Goal: Task Accomplishment & Management: Manage account settings

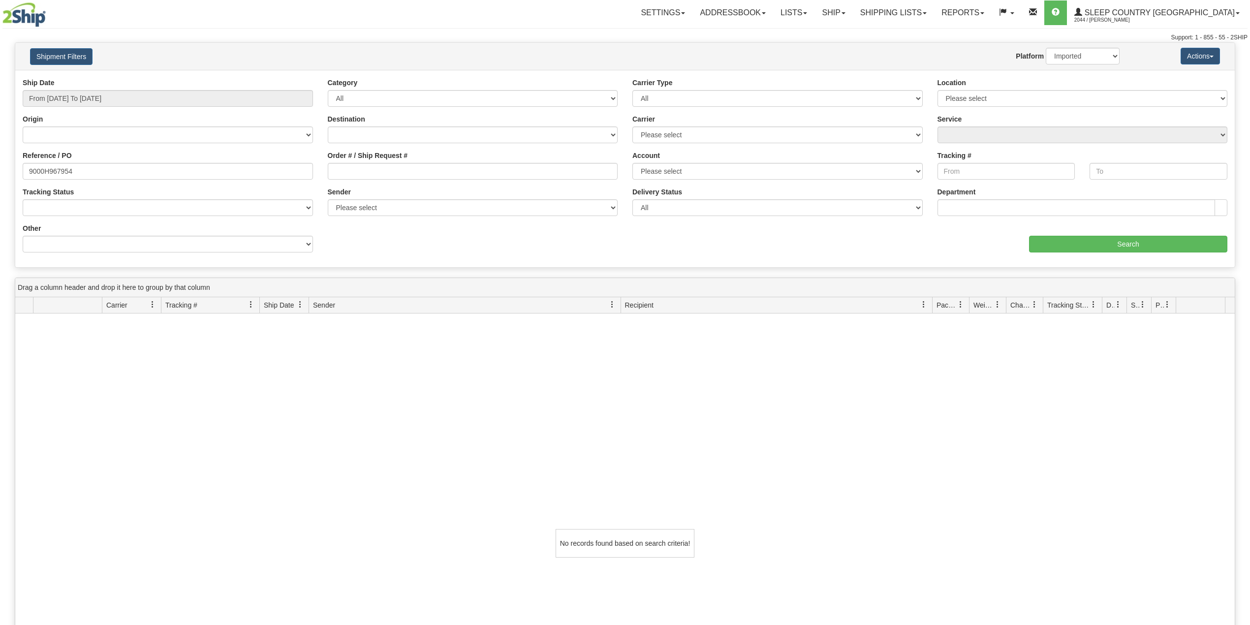
select select "1"
click at [852, 11] on link "Ship" at bounding box center [833, 12] width 38 height 25
click at [842, 48] on span "OnHold / Order Queue" at bounding box center [807, 47] width 69 height 8
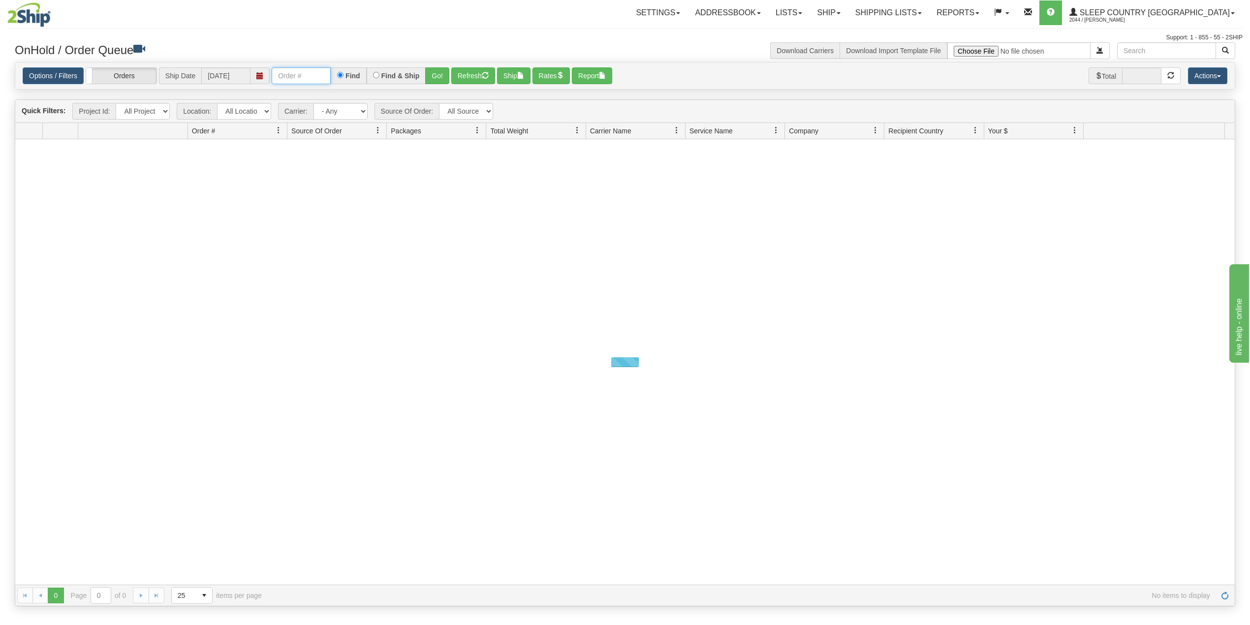
click at [325, 79] on input "text" at bounding box center [301, 75] width 59 height 17
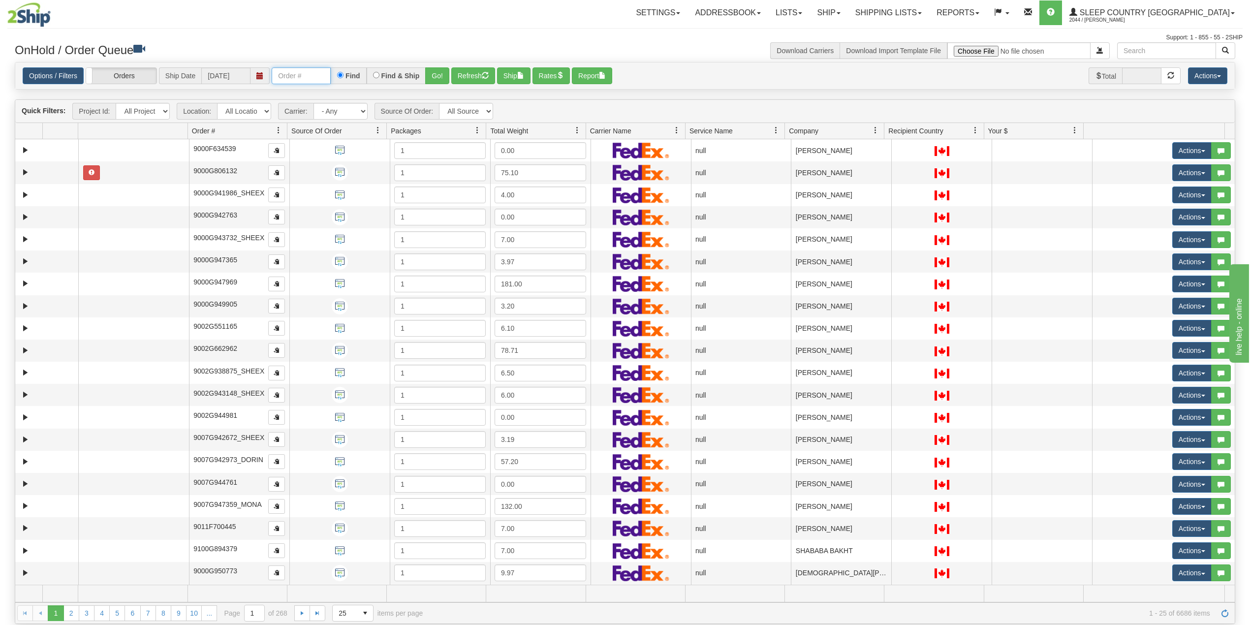
paste input "9000H986371"
type input "9000H986371"
click at [442, 75] on button "Go!" at bounding box center [437, 75] width 24 height 17
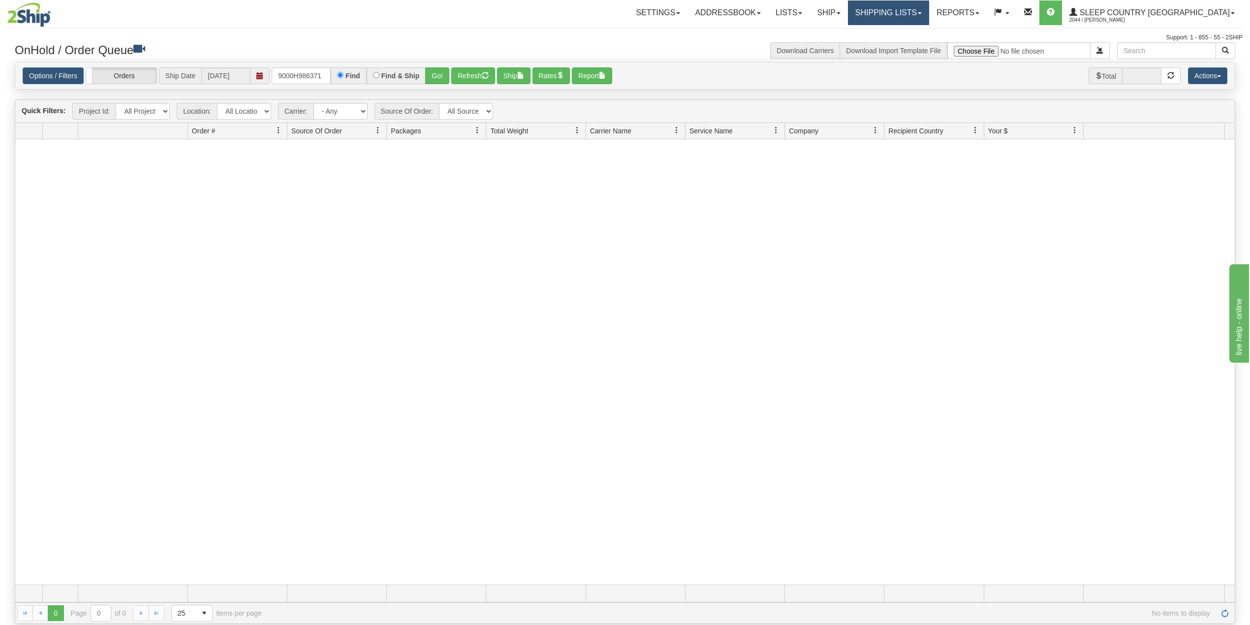
click at [905, 8] on link "Shipping lists" at bounding box center [888, 12] width 81 height 25
click at [900, 32] on span "Current Shipments" at bounding box center [871, 35] width 58 height 8
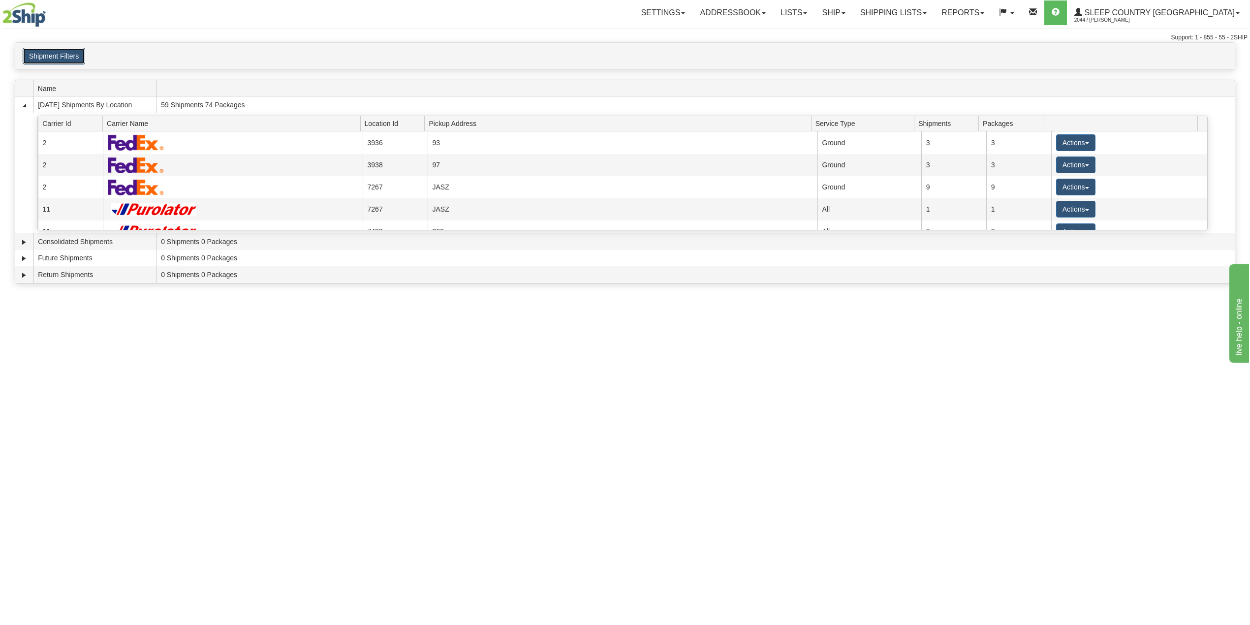
click at [59, 61] on button "Shipment Filters" at bounding box center [54, 56] width 62 height 17
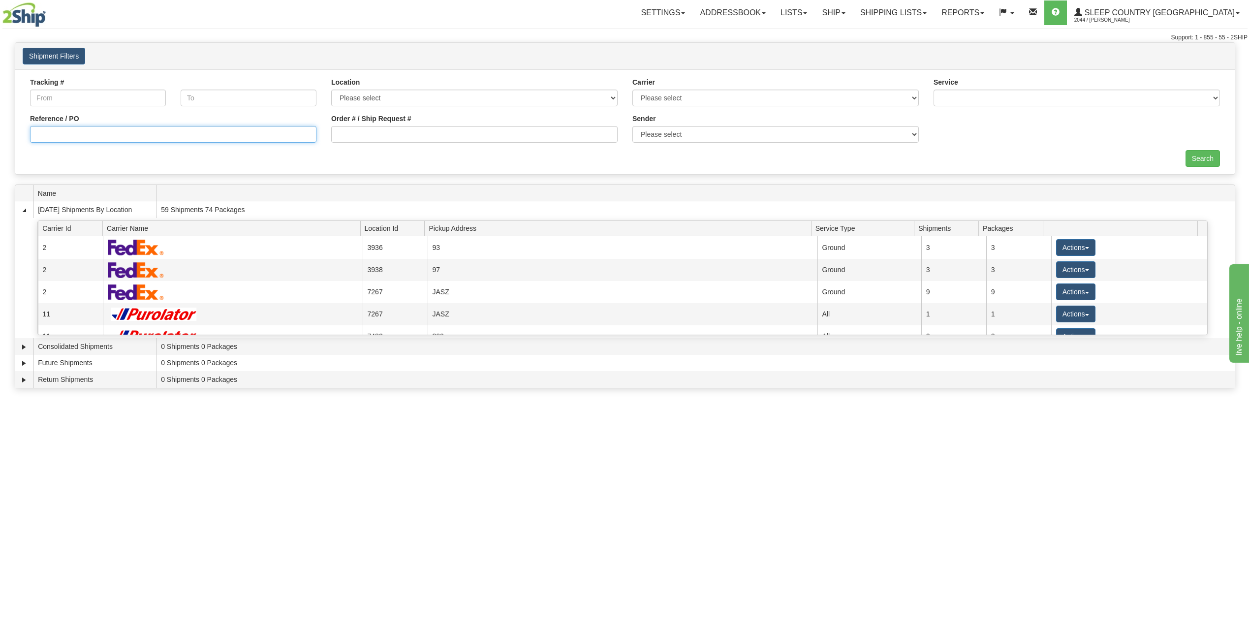
click at [67, 130] on input "Reference / PO" at bounding box center [173, 134] width 286 height 17
paste input "9000H986371"
type input "9000H986371"
click at [1215, 157] on input "Search" at bounding box center [1202, 158] width 34 height 17
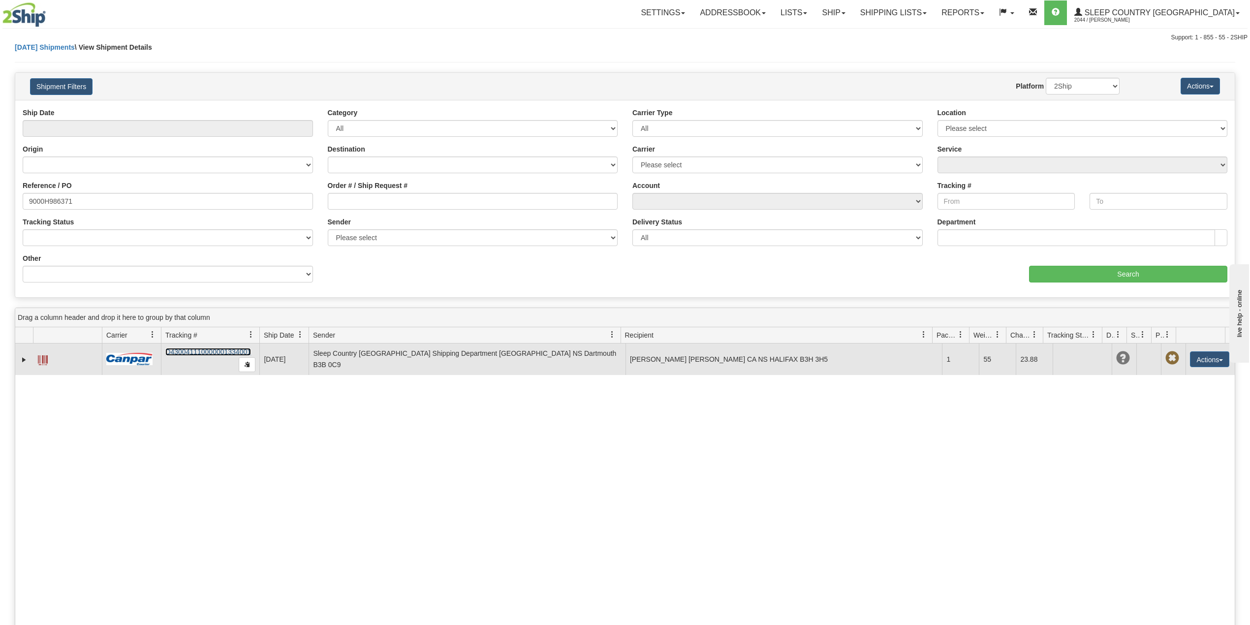
click at [200, 351] on link "D430041110000001334001" at bounding box center [208, 352] width 86 height 8
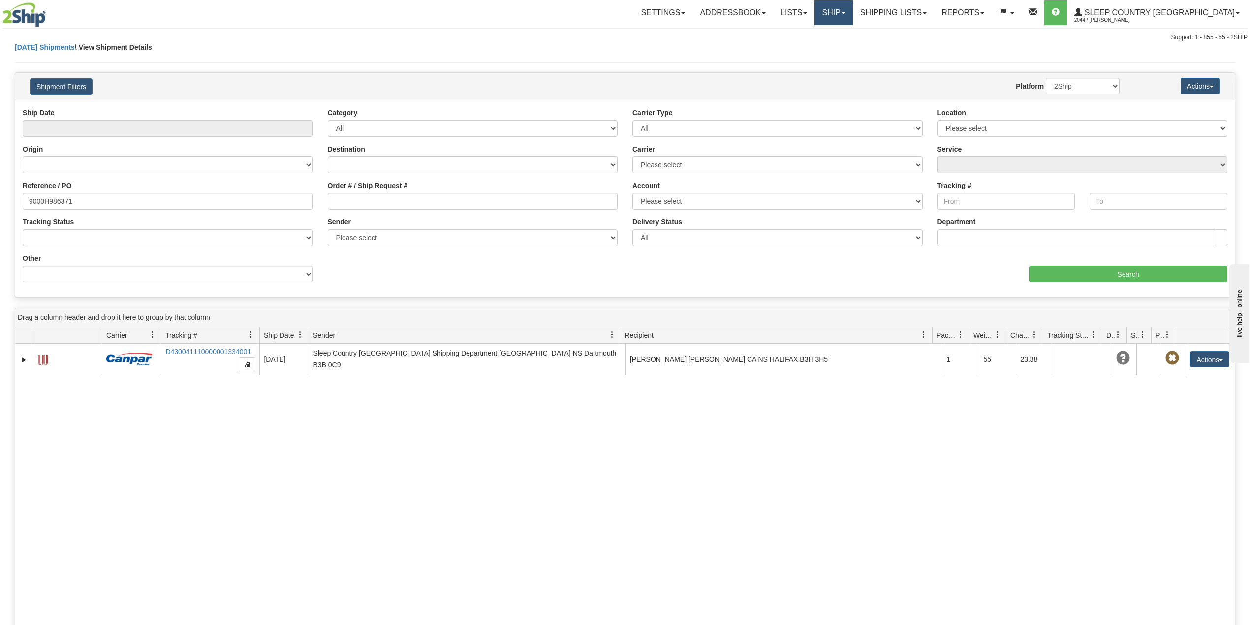
click at [852, 10] on link "Ship" at bounding box center [833, 12] width 38 height 25
click at [842, 48] on span "OnHold / Order Queue" at bounding box center [807, 47] width 69 height 8
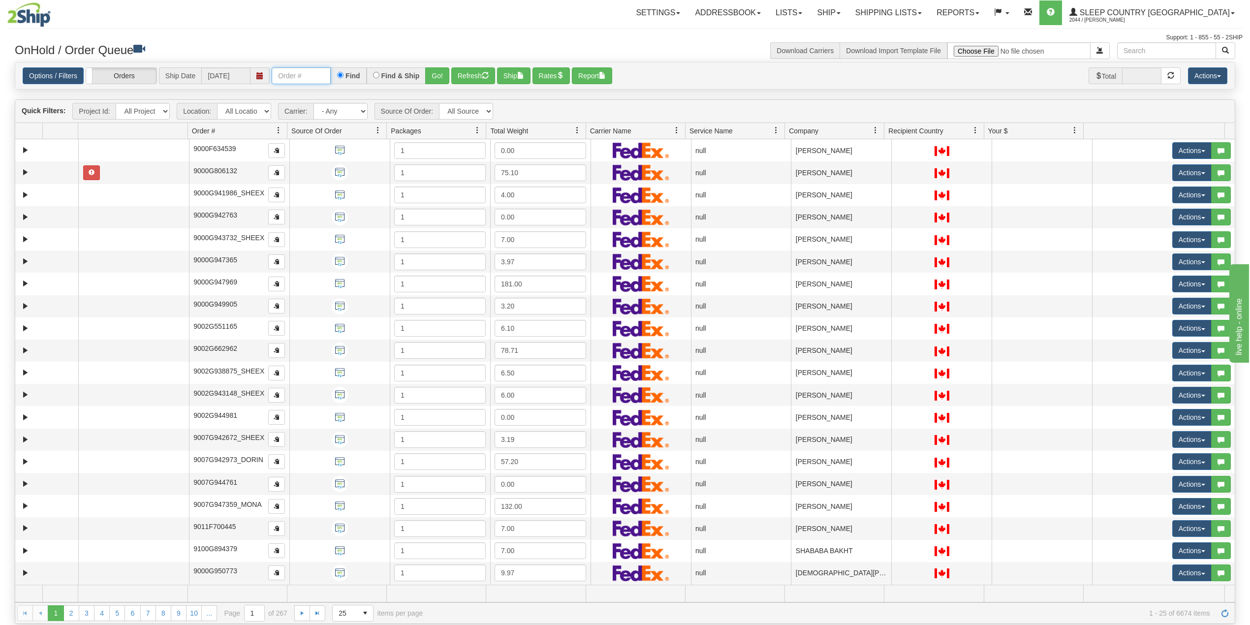
click at [292, 77] on input "text" at bounding box center [301, 75] width 59 height 17
paste input "9007H970152"
click at [439, 75] on button "Go!" at bounding box center [437, 75] width 24 height 17
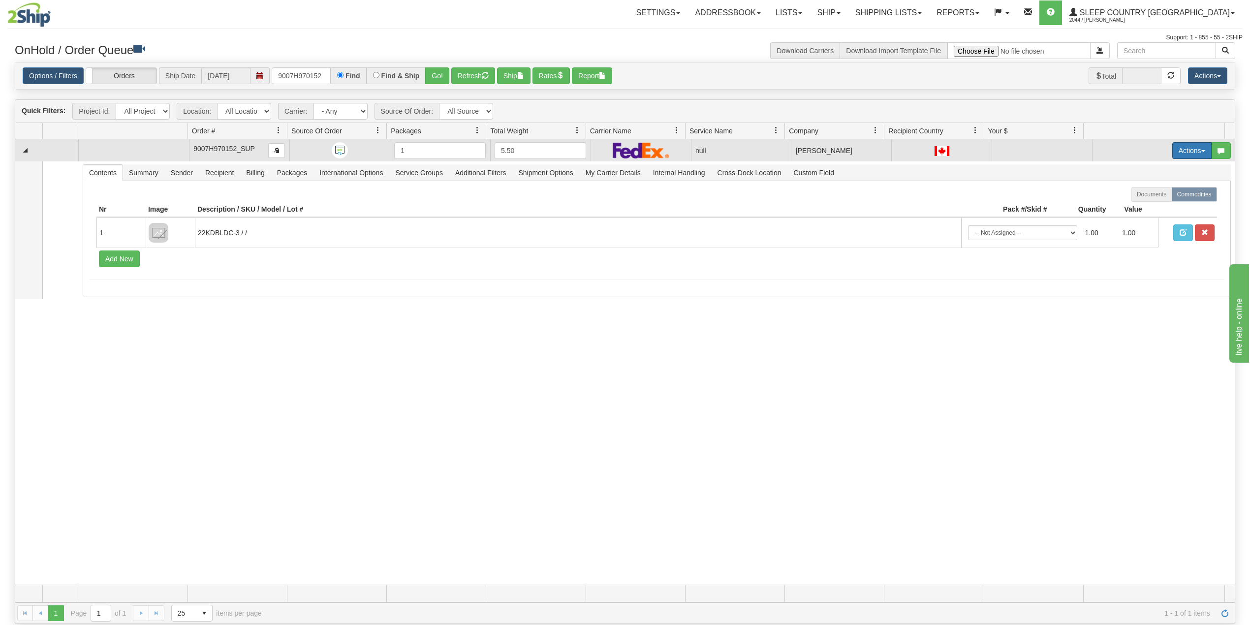
click at [1178, 154] on button "Actions" at bounding box center [1191, 150] width 39 height 17
click at [1138, 223] on span "Delete" at bounding box center [1149, 220] width 27 height 8
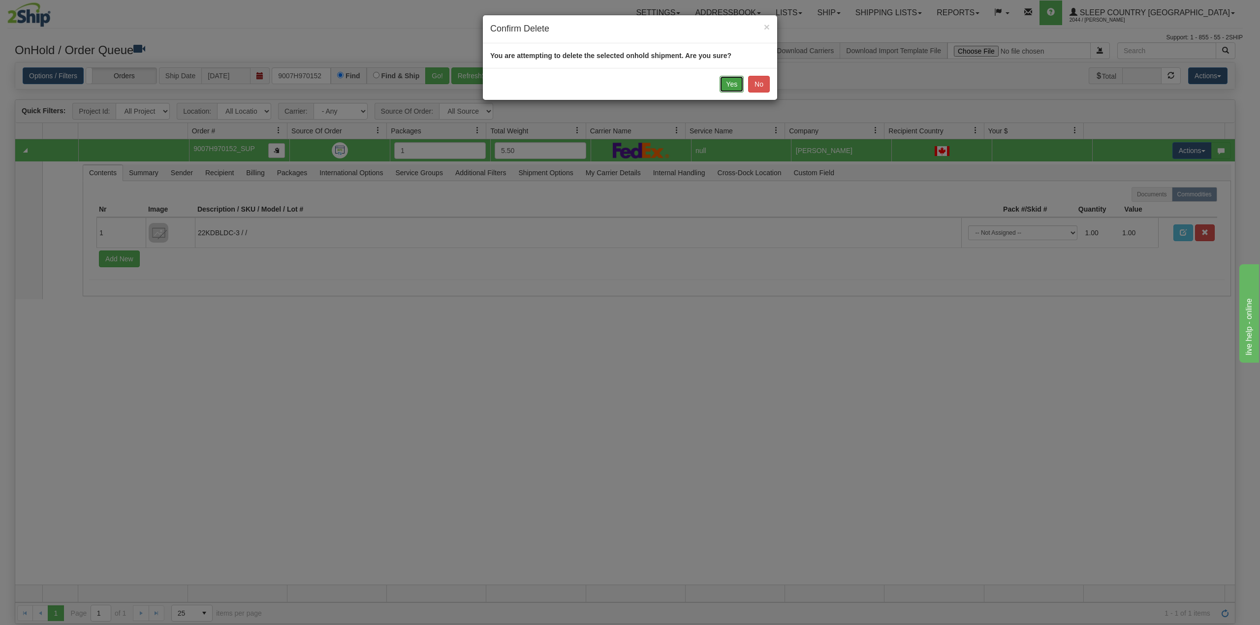
click at [731, 83] on button "Yes" at bounding box center [731, 84] width 24 height 17
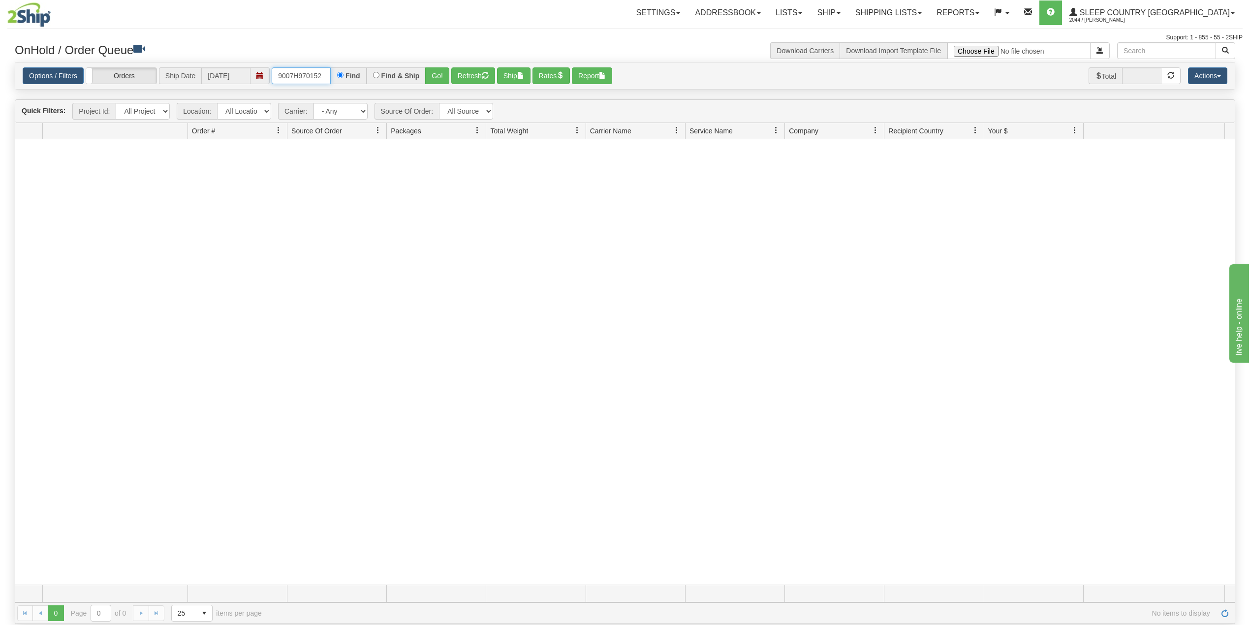
click at [310, 81] on input "9007H970152" at bounding box center [301, 75] width 59 height 17
paste input "0H971676"
type input "9000H971676"
click at [437, 75] on button "Go!" at bounding box center [437, 75] width 24 height 17
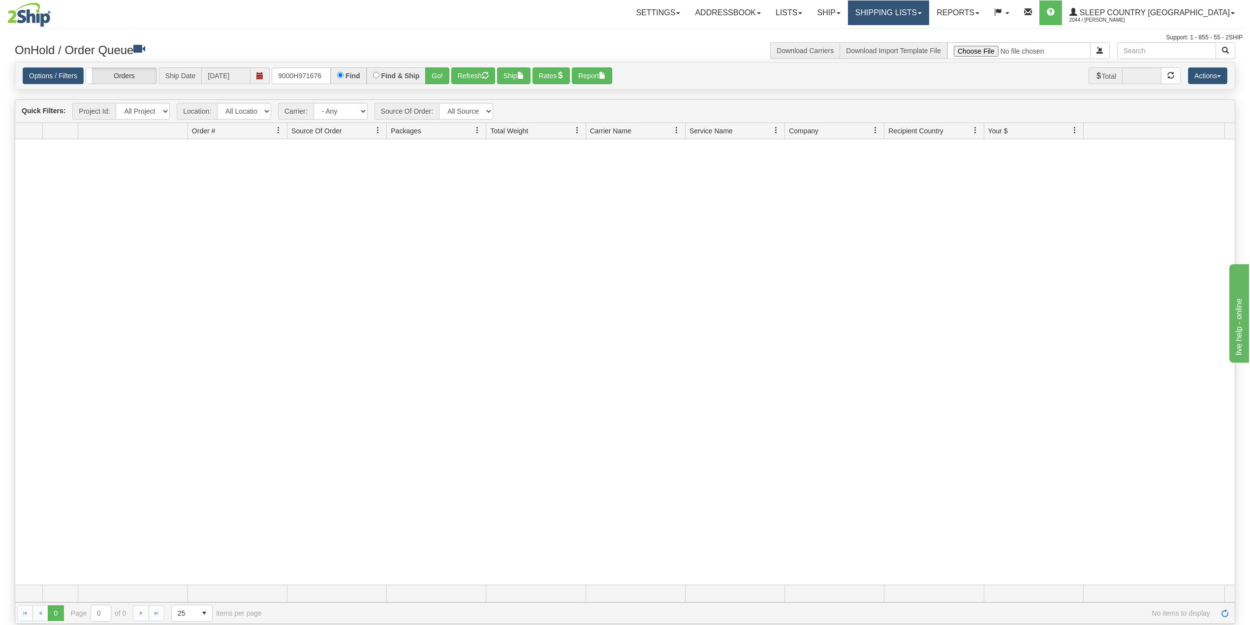
click at [929, 11] on link "Shipping lists" at bounding box center [888, 12] width 81 height 25
click at [903, 48] on span "Search Shipment History" at bounding box center [880, 47] width 76 height 8
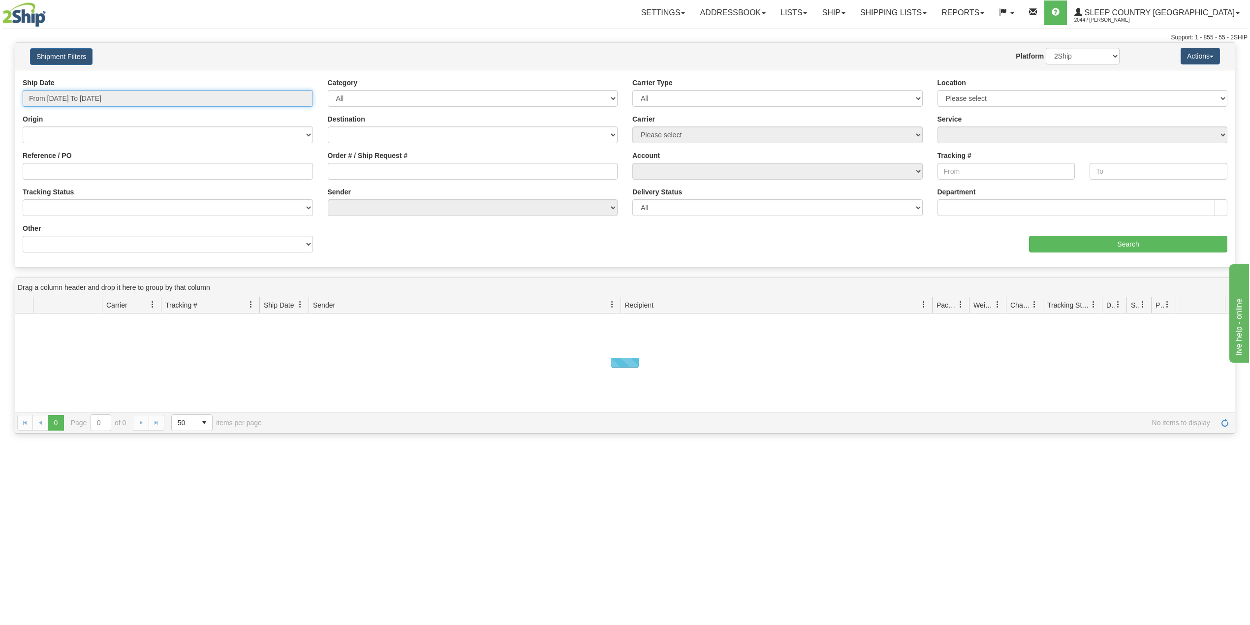
click at [103, 99] on input "From 08/13/2025 To 08/14/2025" at bounding box center [168, 98] width 290 height 17
click at [65, 174] on li "Last 30 Days" at bounding box center [66, 169] width 79 height 13
type input "From 07/16/2025 To 08/14/2025"
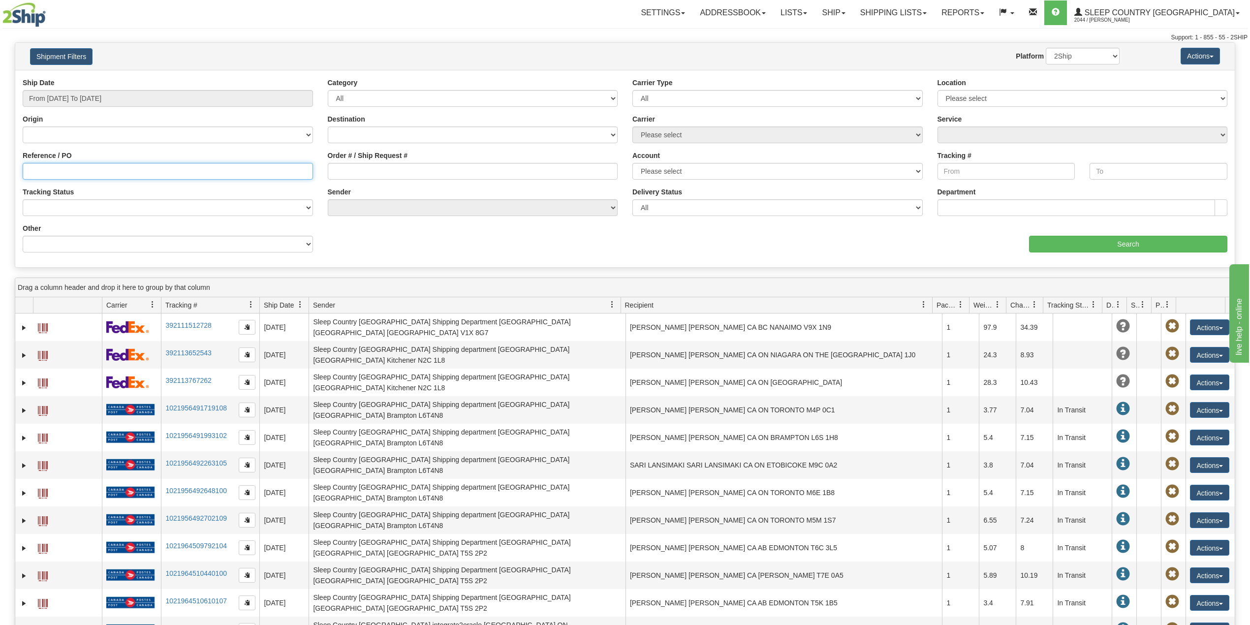
click at [69, 170] on input "Reference / PO" at bounding box center [168, 171] width 290 height 17
paste input "9000H971676"
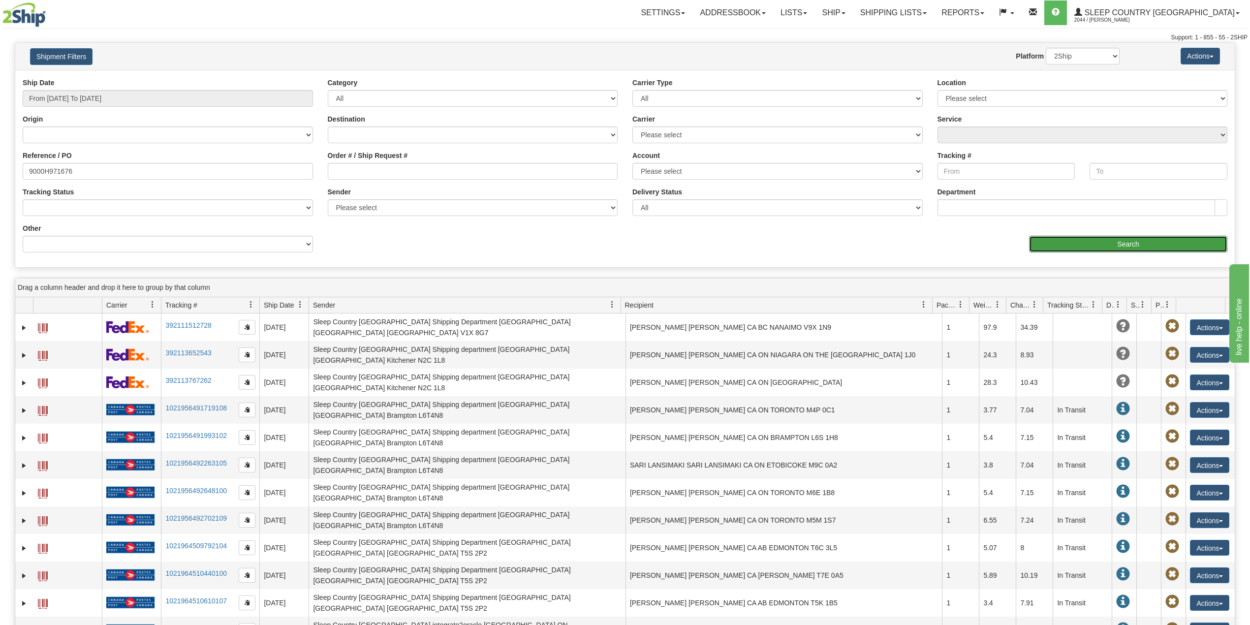
click at [1062, 242] on input "Search" at bounding box center [1128, 244] width 198 height 17
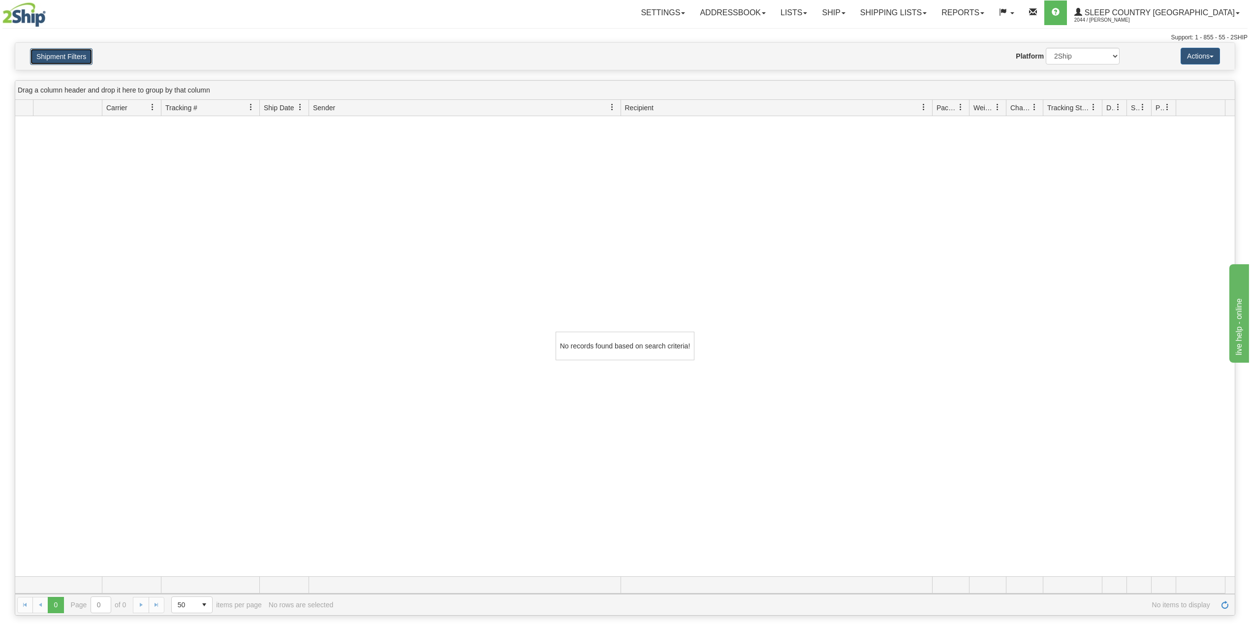
click at [78, 56] on button "Shipment Filters" at bounding box center [61, 56] width 62 height 17
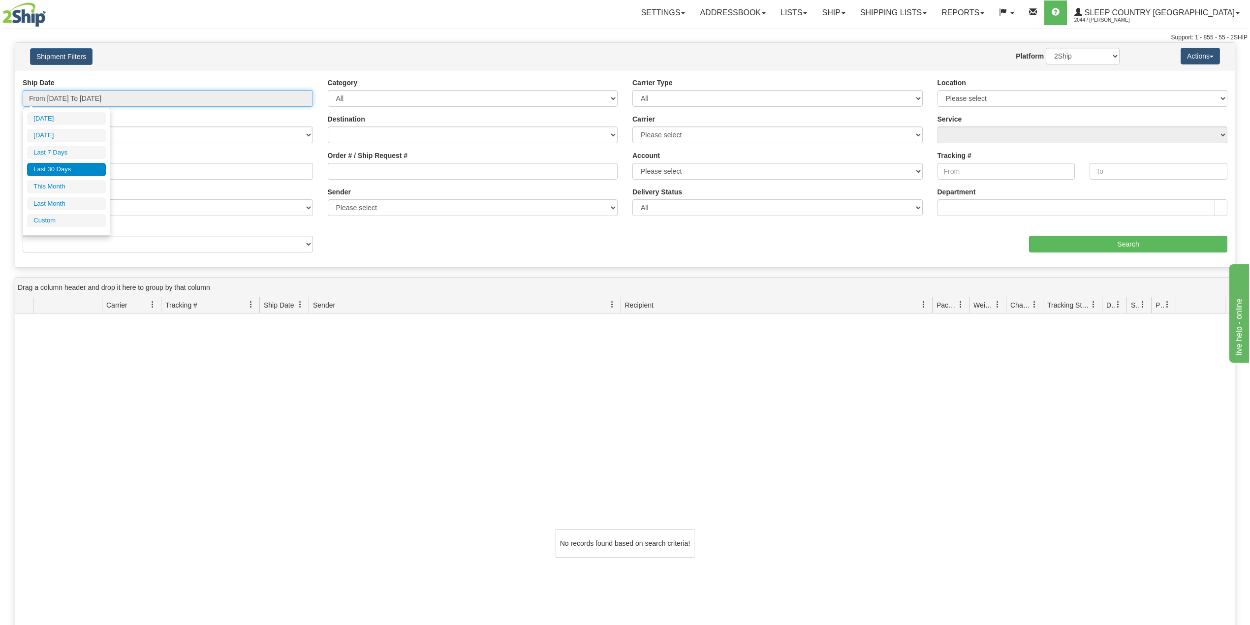
click at [80, 99] on input "From 07/16/2025 To 08/14/2025" at bounding box center [168, 98] width 290 height 17
click at [64, 168] on li "Last 30 Days" at bounding box center [66, 169] width 79 height 13
click at [62, 167] on input "9000H971676" at bounding box center [168, 171] width 290 height 17
paste input "86372"
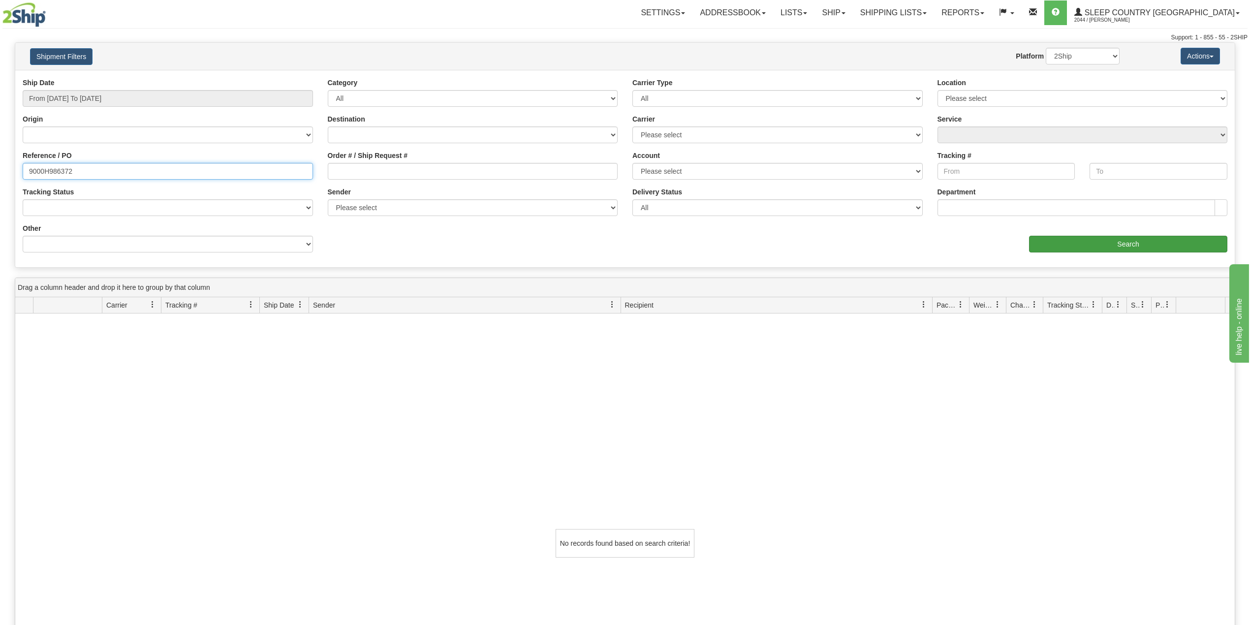
type input "9000H986372"
click at [1095, 245] on input "Search" at bounding box center [1128, 244] width 198 height 17
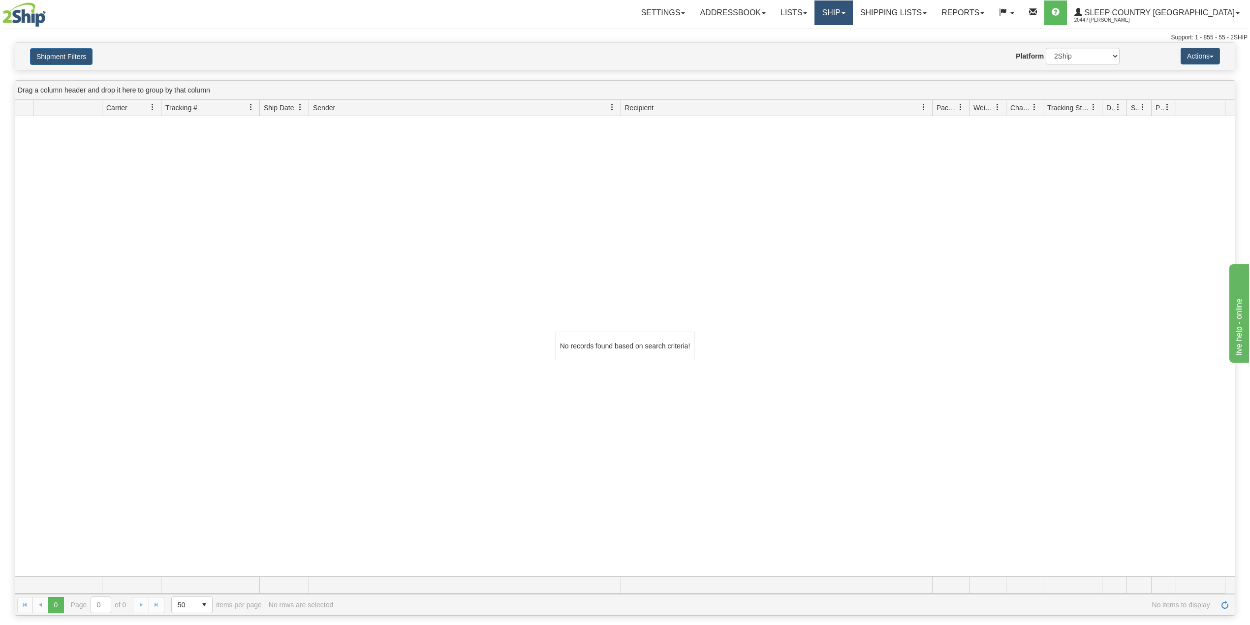
click at [852, 8] on link "Ship" at bounding box center [833, 12] width 38 height 25
click at [842, 45] on span "OnHold / Order Queue" at bounding box center [807, 47] width 69 height 8
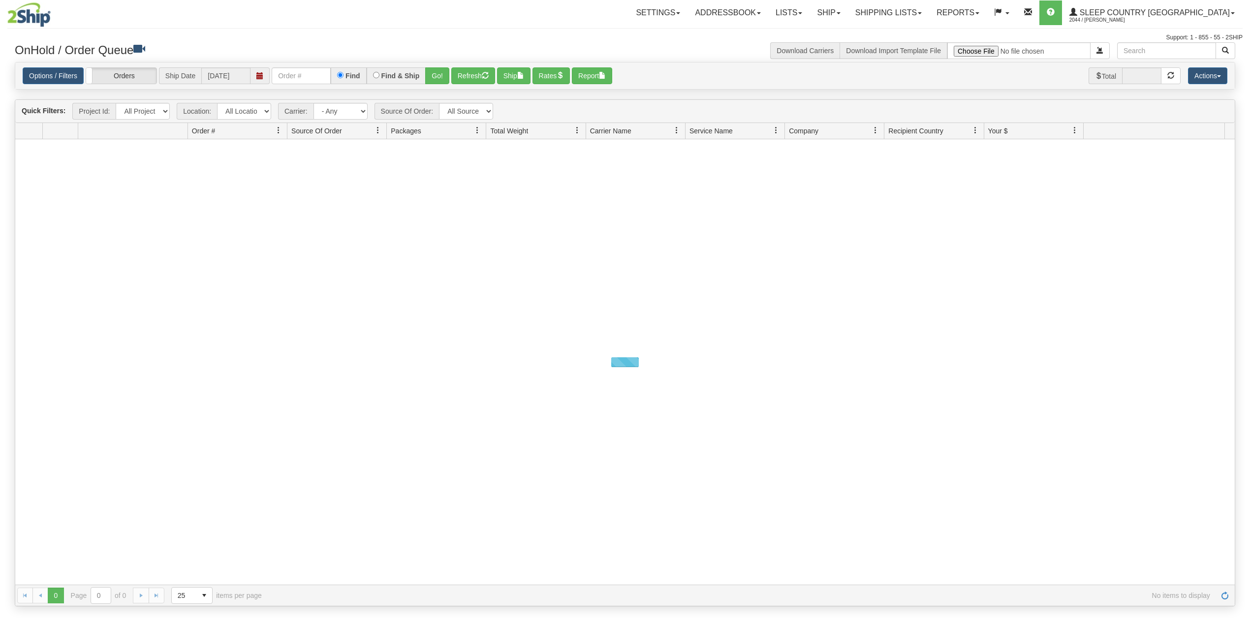
click at [297, 78] on input "text" at bounding box center [301, 75] width 59 height 17
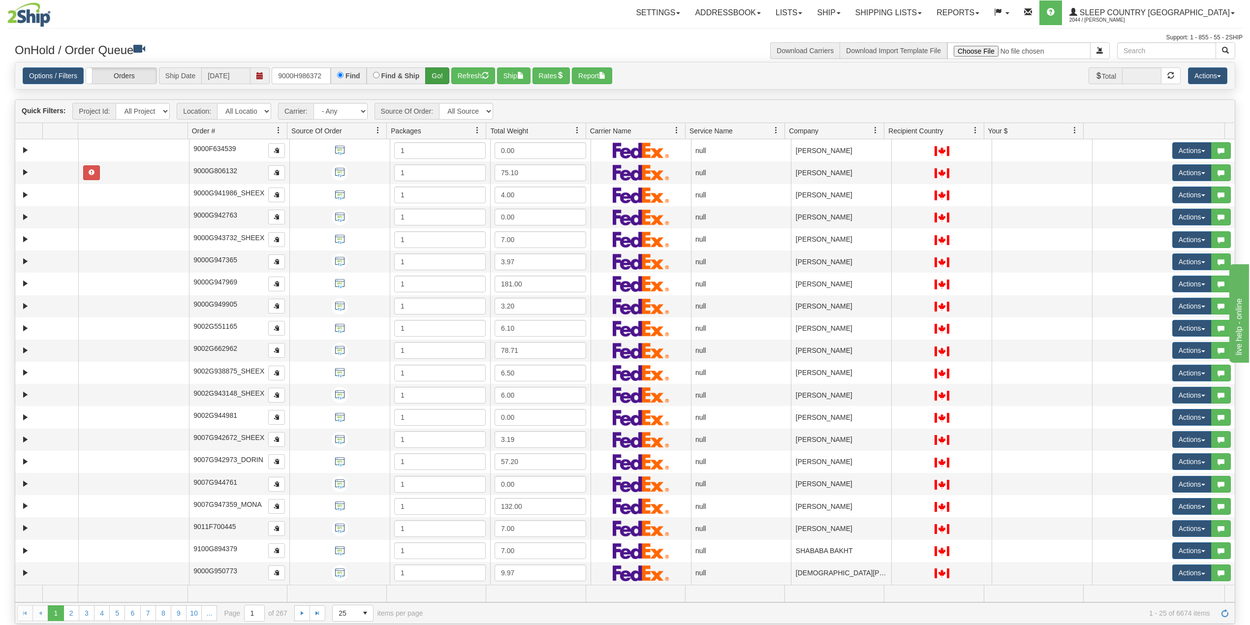
type input "9000H986372"
click at [440, 77] on button "Go!" at bounding box center [437, 75] width 24 height 17
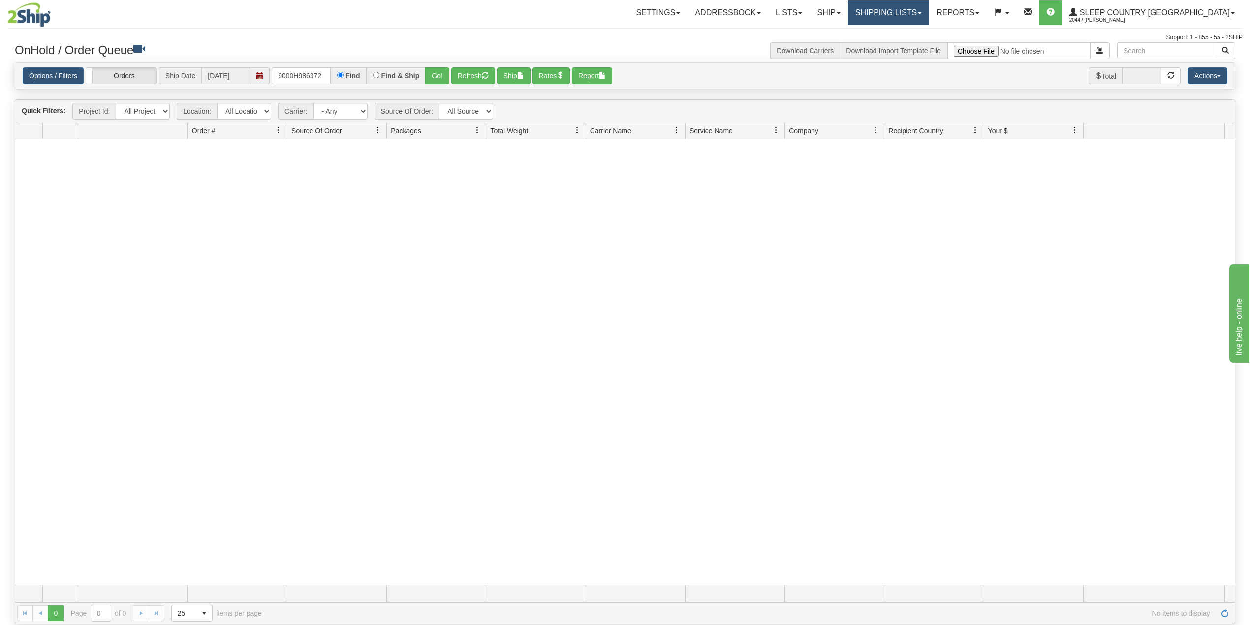
click at [927, 4] on link "Shipping lists" at bounding box center [888, 12] width 81 height 25
click at [922, 28] on ul "Current Shipments Search Shipment History Pickup List End of Day Reports" at bounding box center [880, 53] width 97 height 57
click at [927, 8] on link "Shipping lists" at bounding box center [888, 12] width 81 height 25
click at [923, 30] on link "Current Shipments" at bounding box center [881, 34] width 96 height 13
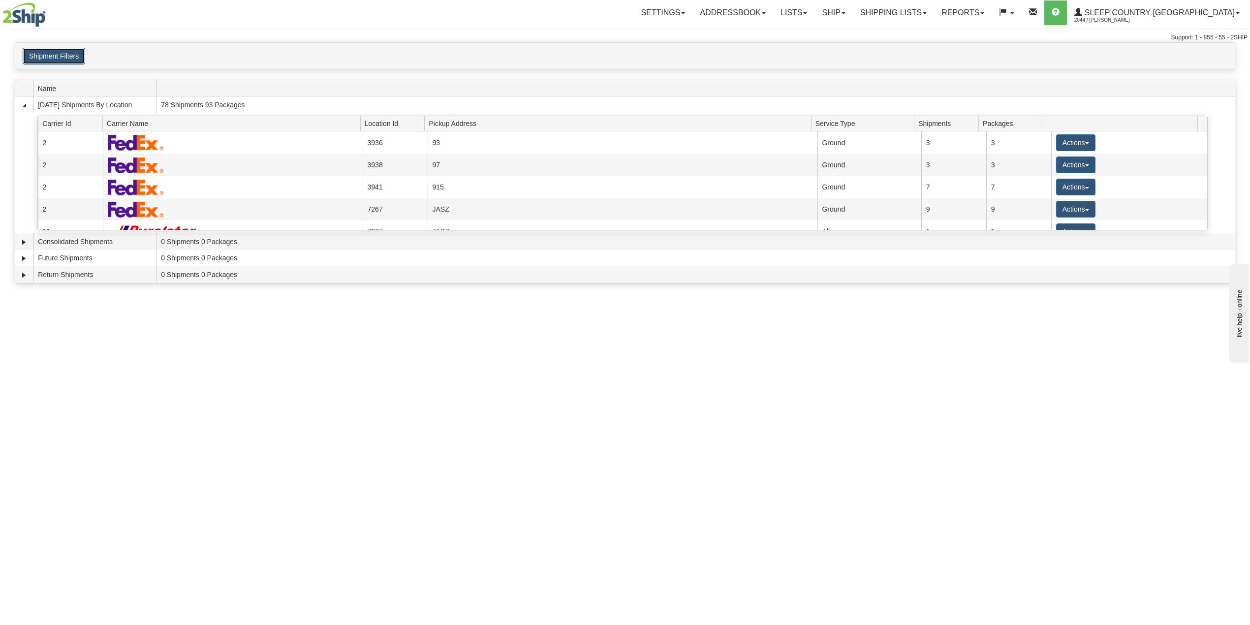
click at [60, 64] on button "Shipment Filters" at bounding box center [54, 56] width 62 height 17
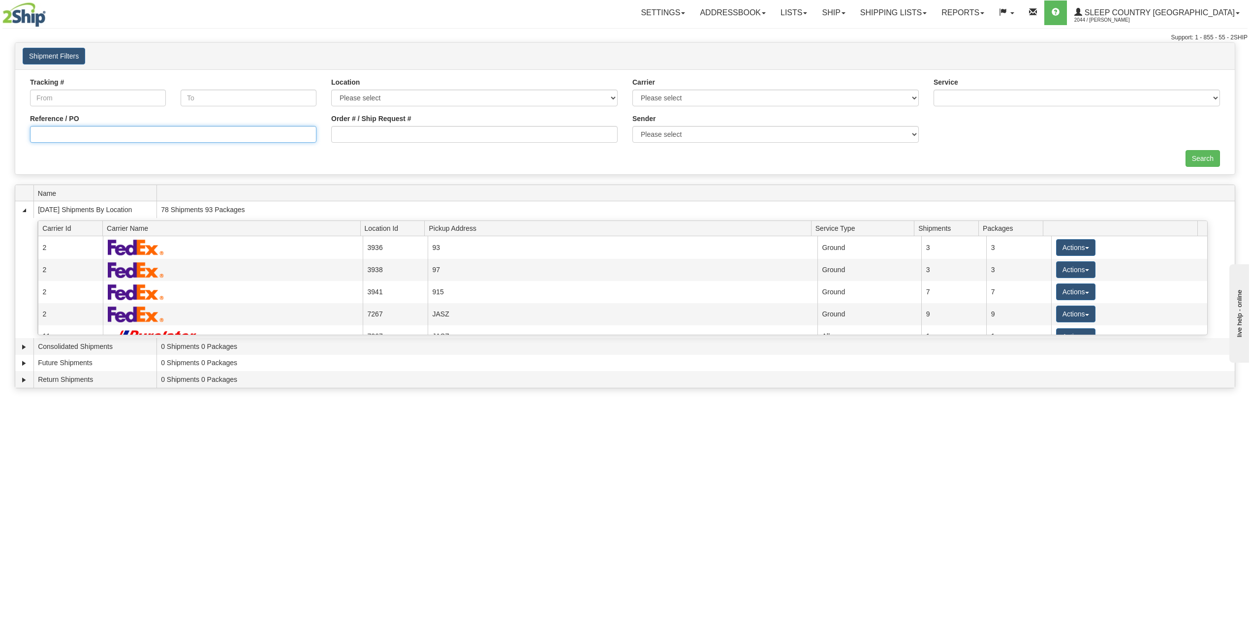
click at [66, 133] on input "Reference / PO" at bounding box center [173, 134] width 286 height 17
paste input "9000H986372"
type input "9000H986372"
click at [1203, 161] on input "Search" at bounding box center [1202, 158] width 34 height 17
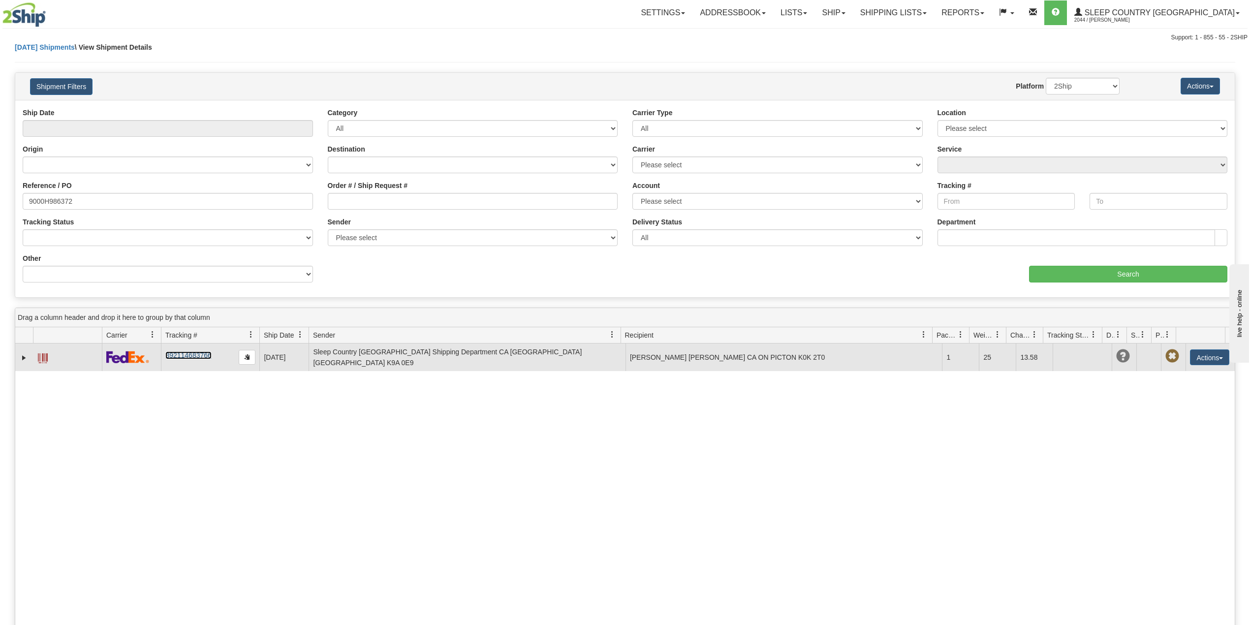
click at [190, 357] on link "392114683766" at bounding box center [188, 355] width 46 height 8
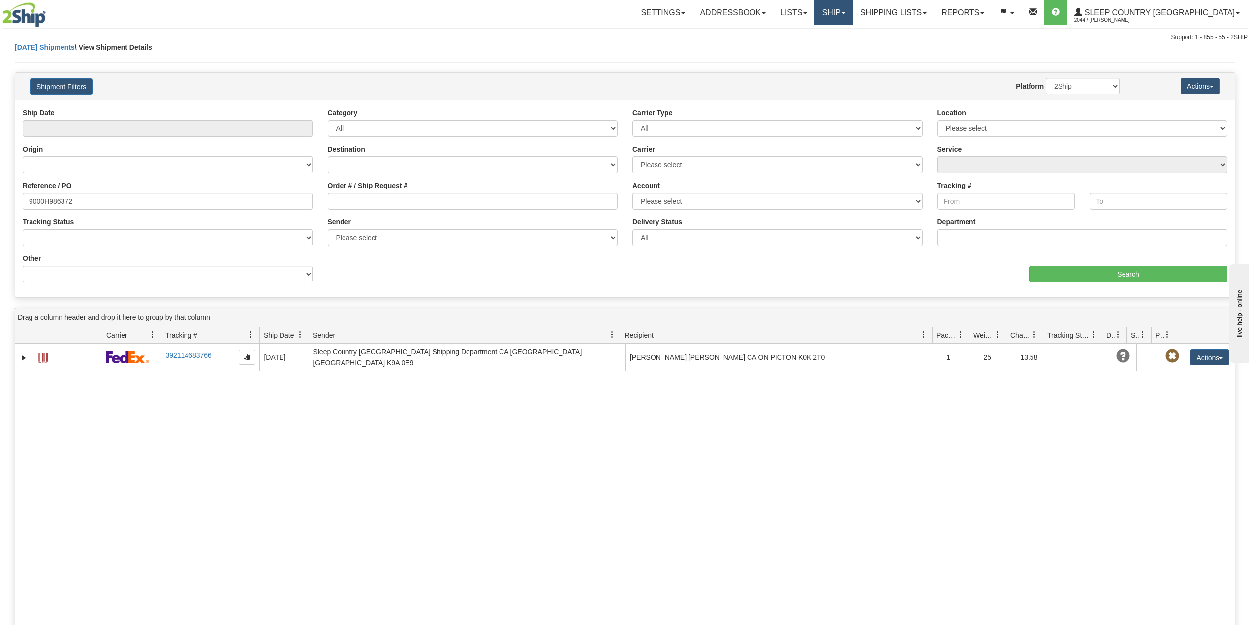
click at [852, 15] on link "Ship" at bounding box center [833, 12] width 38 height 25
click at [842, 46] on span "OnHold / Order Queue" at bounding box center [807, 47] width 69 height 8
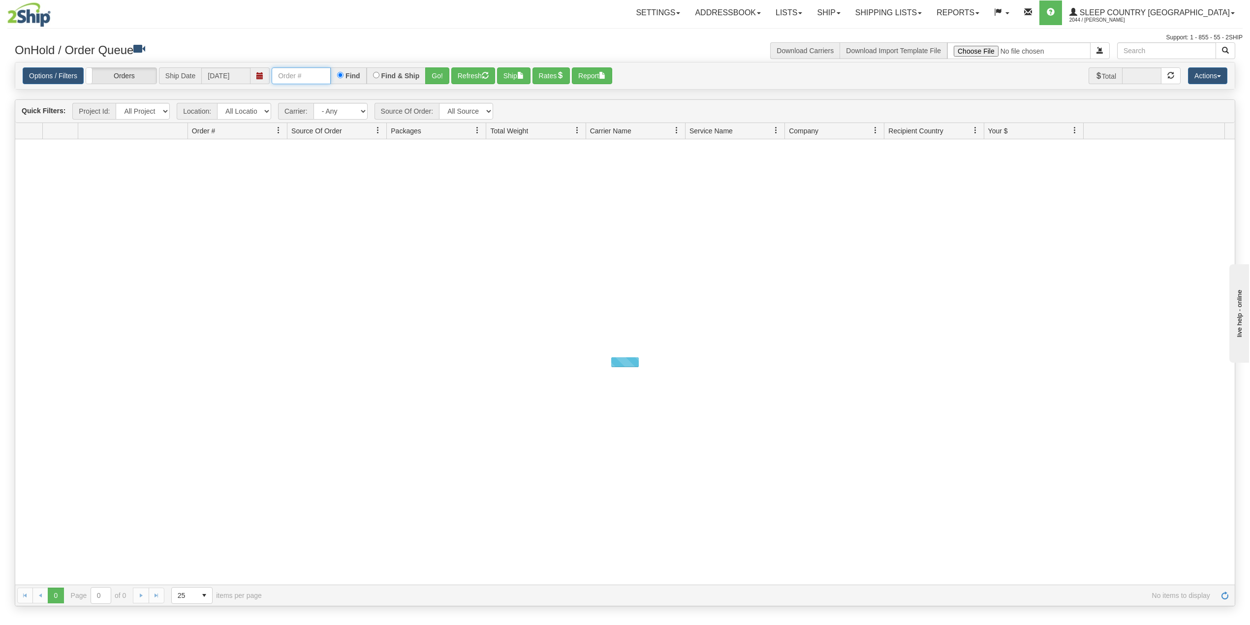
drag, startPoint x: 298, startPoint y: 74, endPoint x: 311, endPoint y: 85, distance: 17.8
click at [298, 73] on input "text" at bounding box center [301, 75] width 59 height 17
paste input "9000H935689"
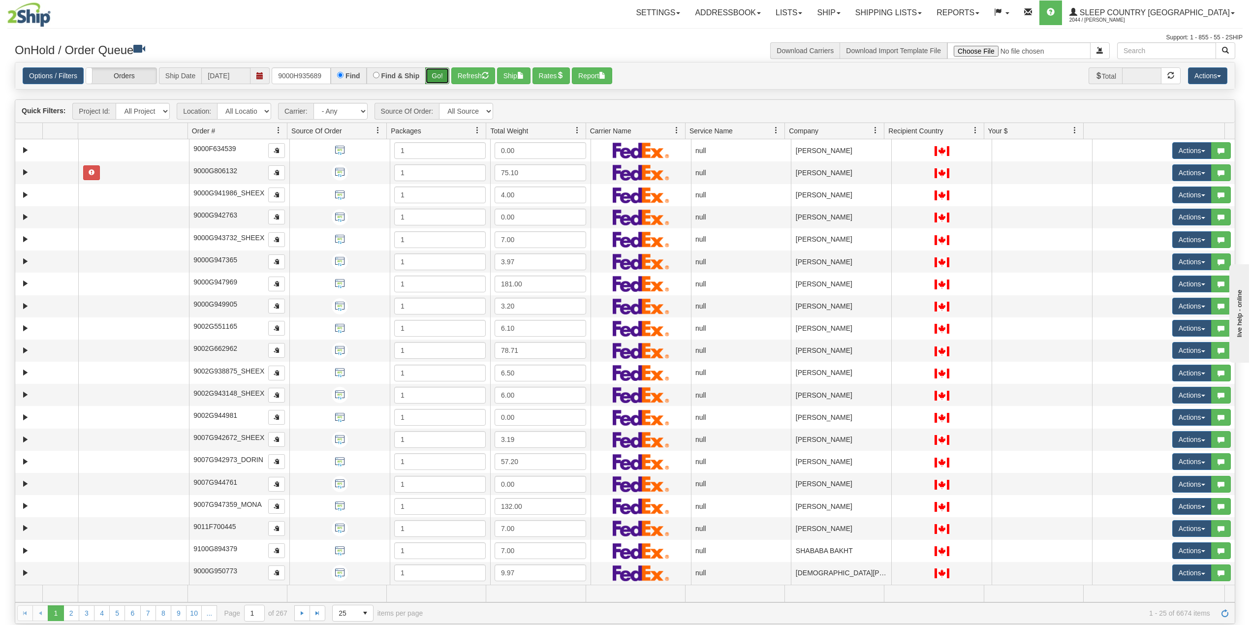
click at [437, 74] on button "Go!" at bounding box center [437, 75] width 24 height 17
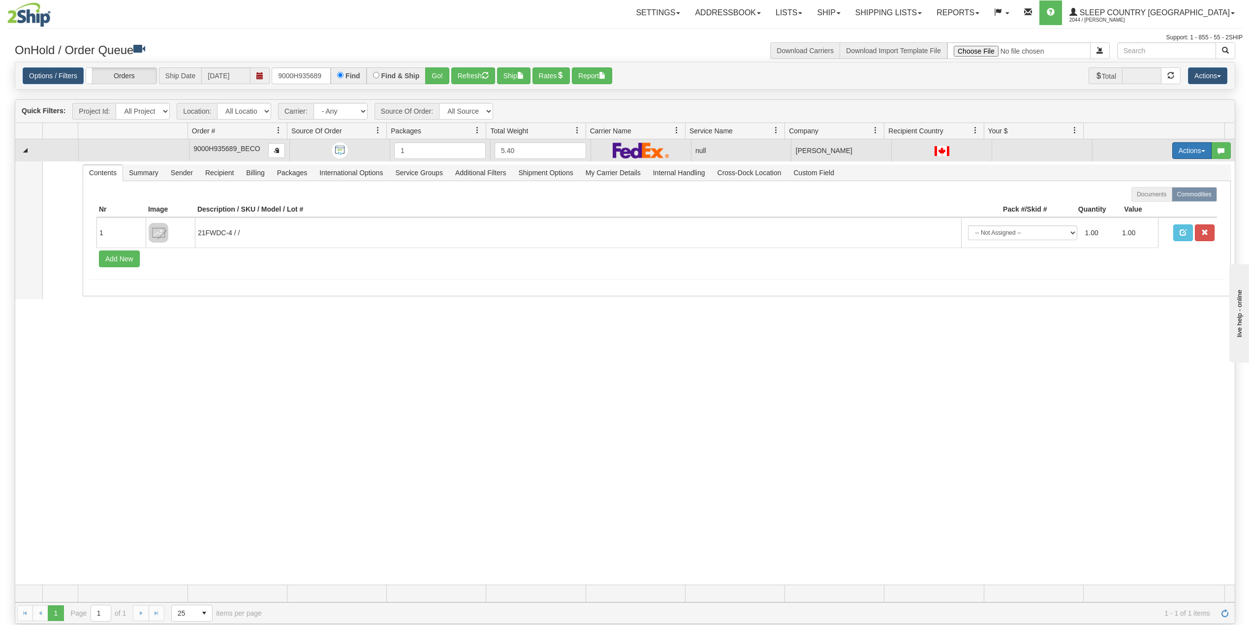
click at [1172, 149] on button "Actions" at bounding box center [1191, 150] width 39 height 17
click at [1143, 219] on span "Delete" at bounding box center [1149, 220] width 27 height 8
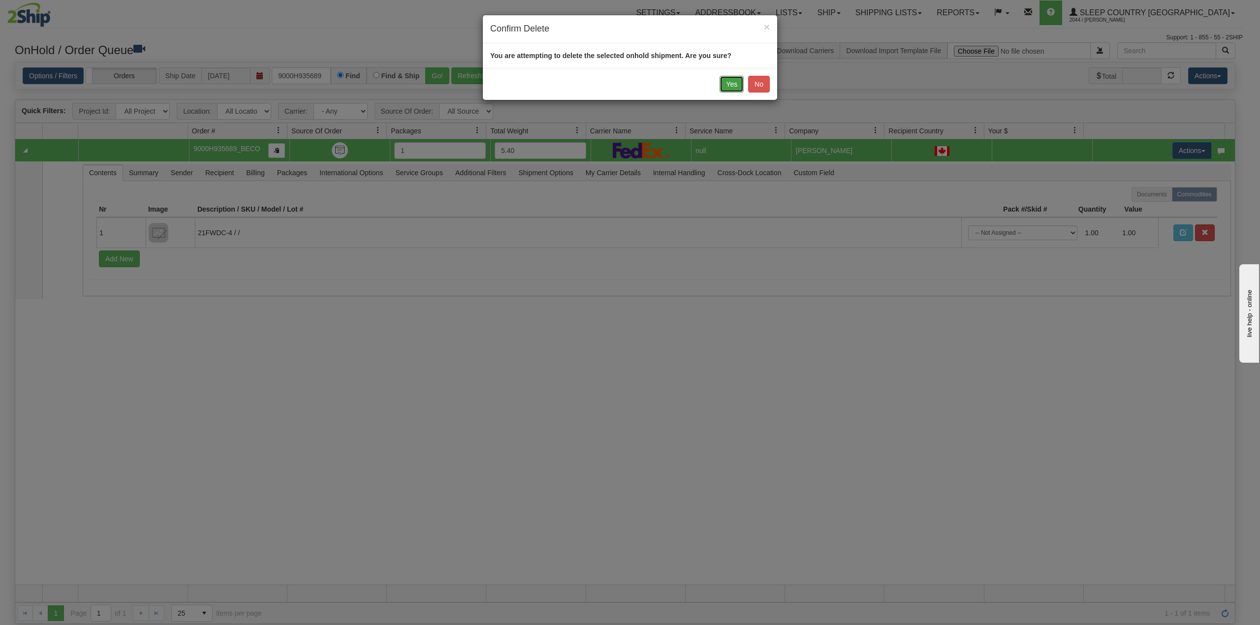
click at [729, 80] on button "Yes" at bounding box center [731, 84] width 24 height 17
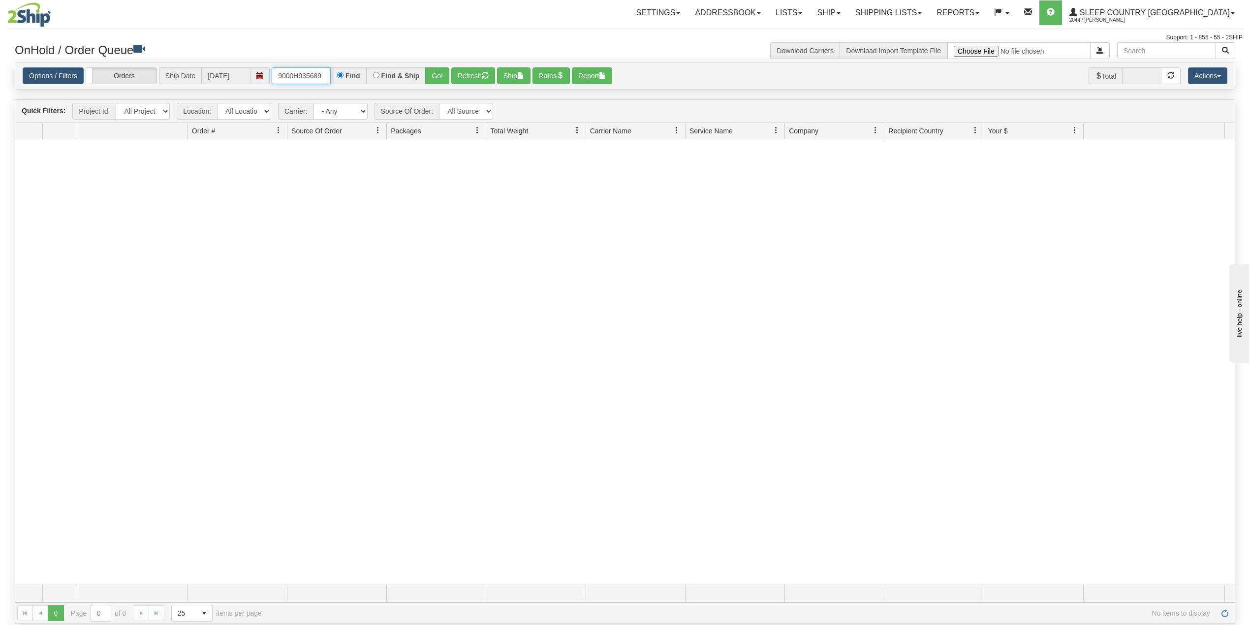
click at [309, 78] on input "9000H935689" at bounding box center [301, 75] width 59 height 17
paste input "7850H948764"
type input "7850H948764"
click at [440, 71] on button "Go!" at bounding box center [437, 75] width 24 height 17
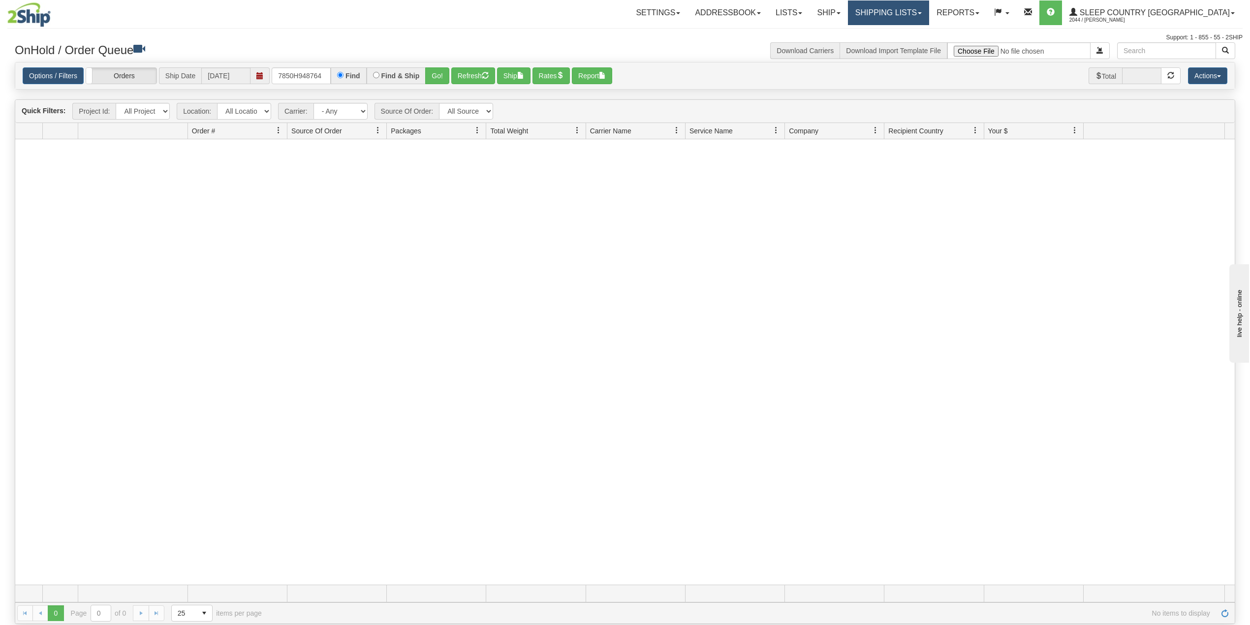
click at [929, 16] on link "Shipping lists" at bounding box center [888, 12] width 81 height 25
click at [919, 45] on span "Search Shipment History" at bounding box center [880, 47] width 76 height 8
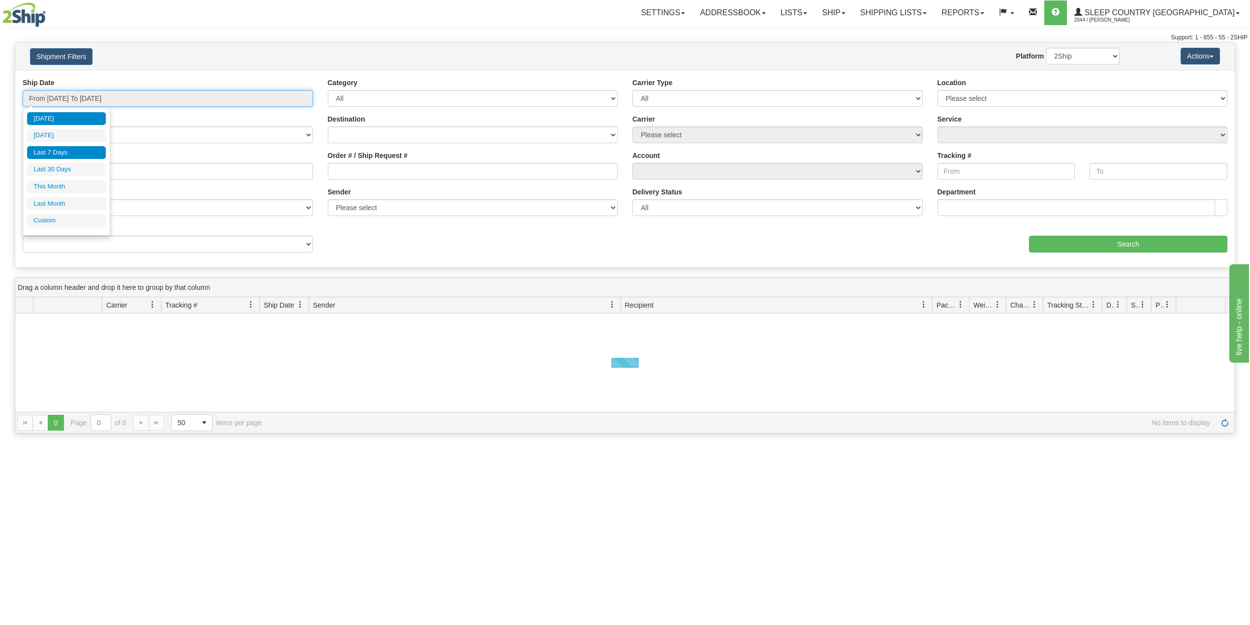
drag, startPoint x: 58, startPoint y: 95, endPoint x: 69, endPoint y: 153, distance: 58.1
click at [58, 93] on input "From [DATE] To [DATE]" at bounding box center [168, 98] width 290 height 17
click at [63, 169] on li "Last 30 Days" at bounding box center [66, 169] width 79 height 13
type input "From [DATE] To [DATE]"
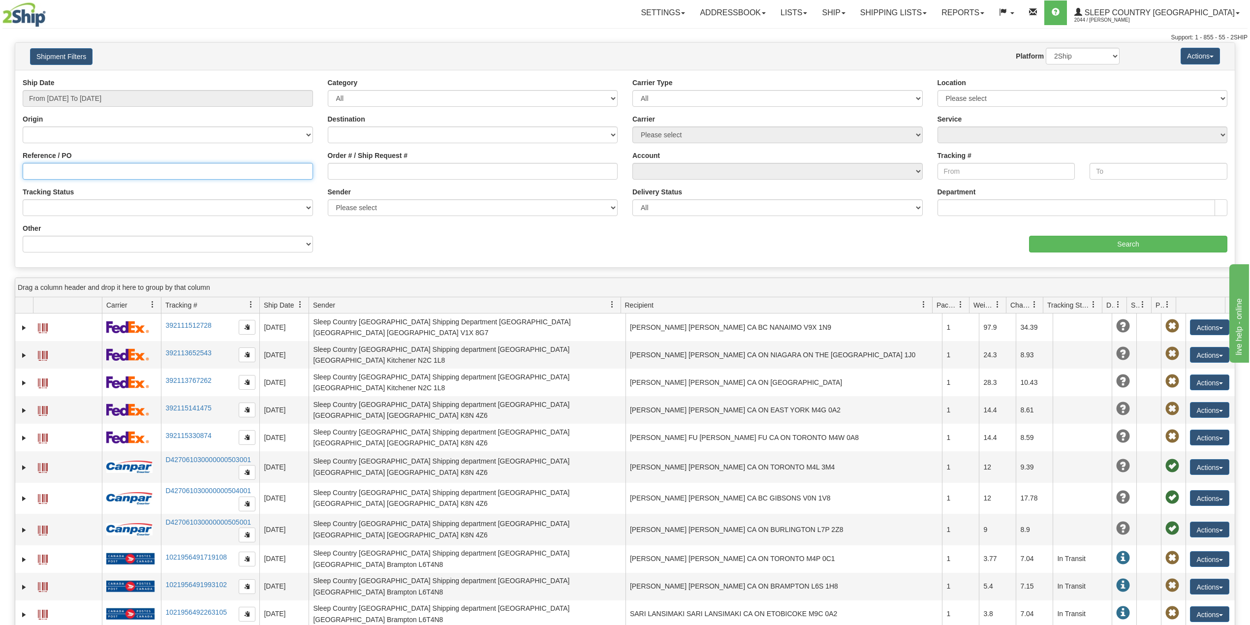
click at [64, 170] on input "Reference / PO" at bounding box center [168, 171] width 290 height 17
paste input "7850H948764"
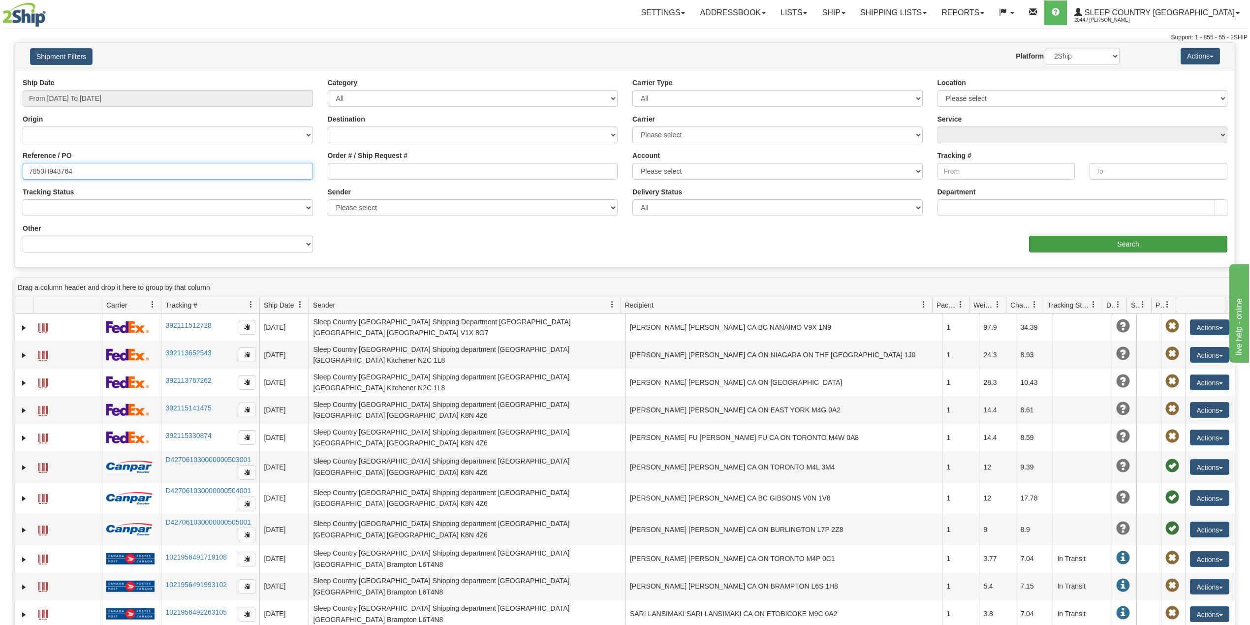
type input "7850H948764"
click at [1101, 241] on input "Search" at bounding box center [1128, 244] width 198 height 17
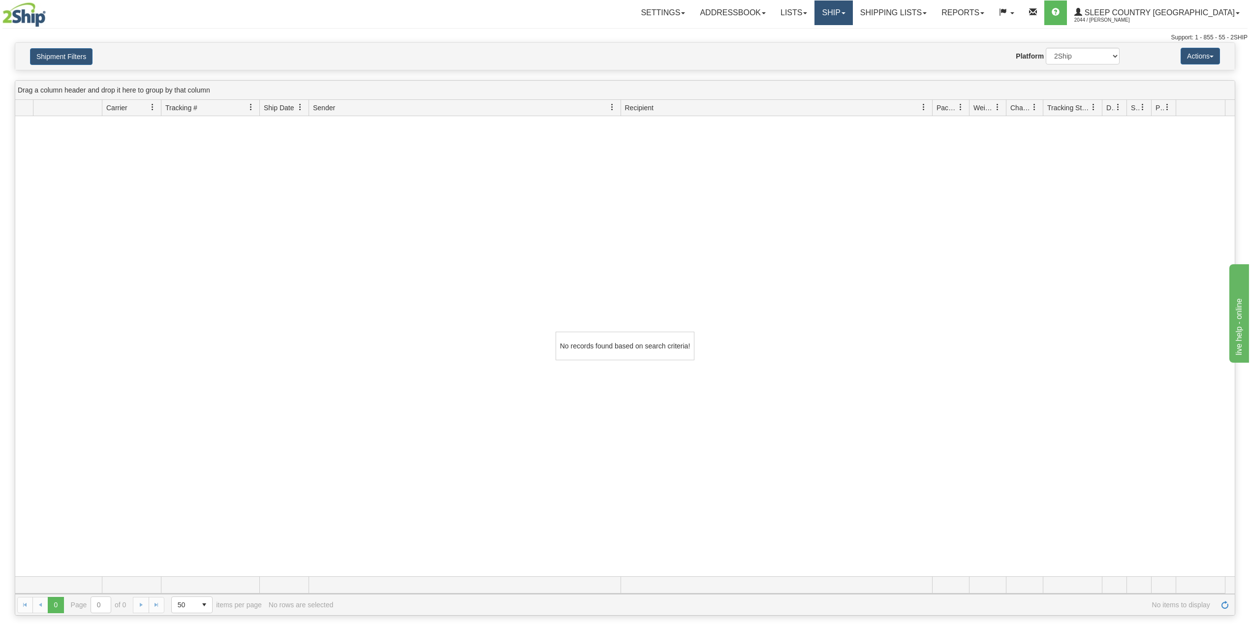
click at [852, 16] on link "Ship" at bounding box center [833, 12] width 38 height 25
click at [852, 50] on link "OnHold / Order Queue" at bounding box center [807, 47] width 89 height 13
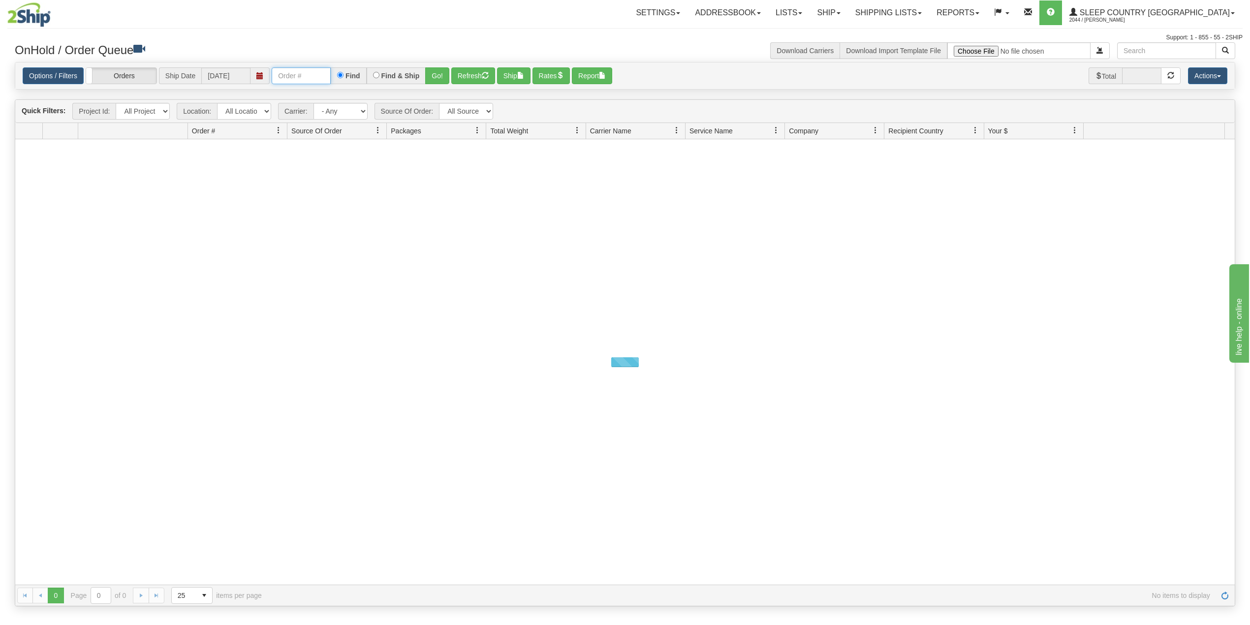
click at [296, 77] on input "text" at bounding box center [301, 75] width 59 height 17
paste input "9000H951257"
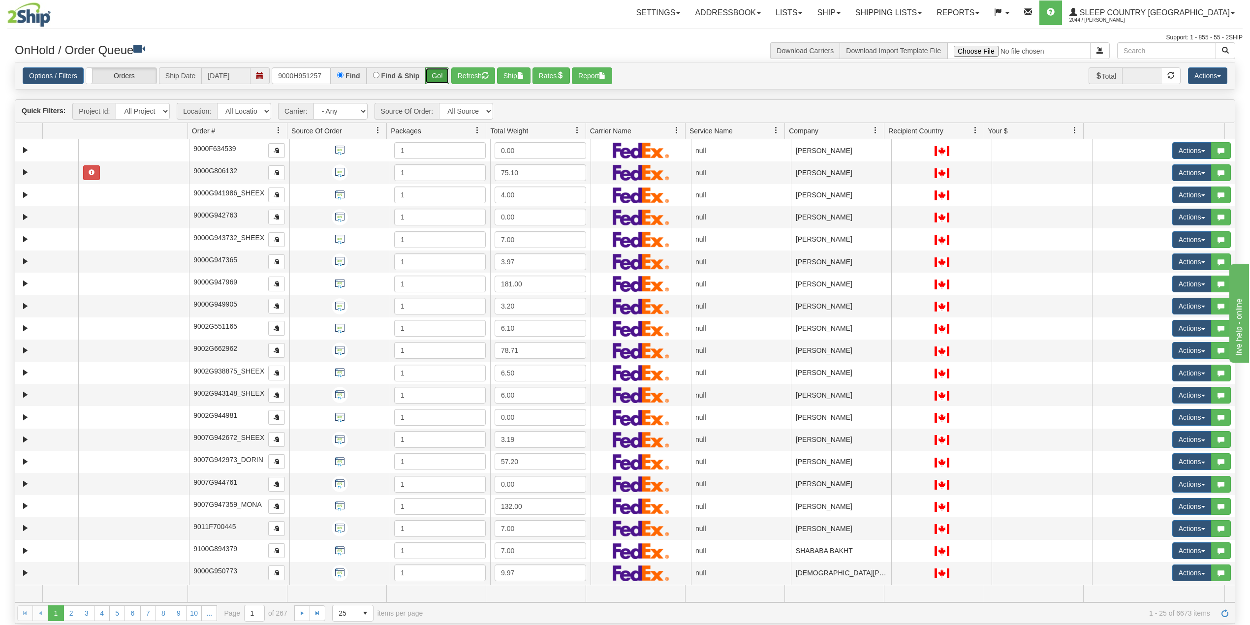
click at [439, 71] on button "Go!" at bounding box center [437, 75] width 24 height 17
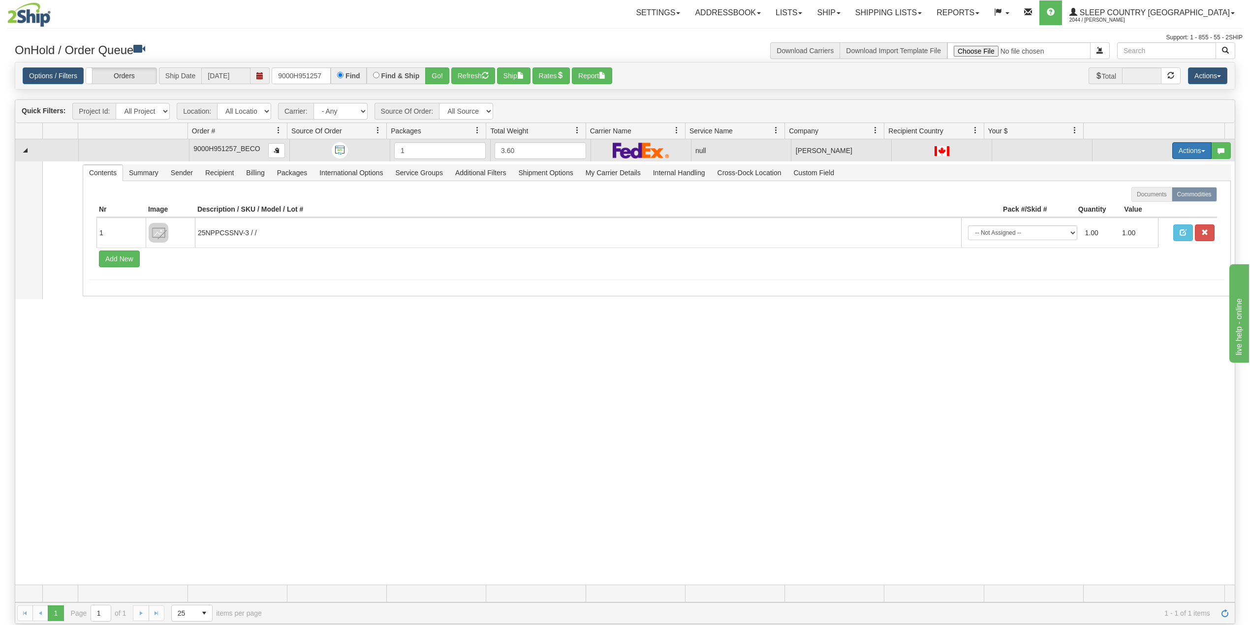
click at [1175, 157] on button "Actions" at bounding box center [1191, 150] width 39 height 17
click at [1138, 219] on span "Delete" at bounding box center [1149, 220] width 27 height 8
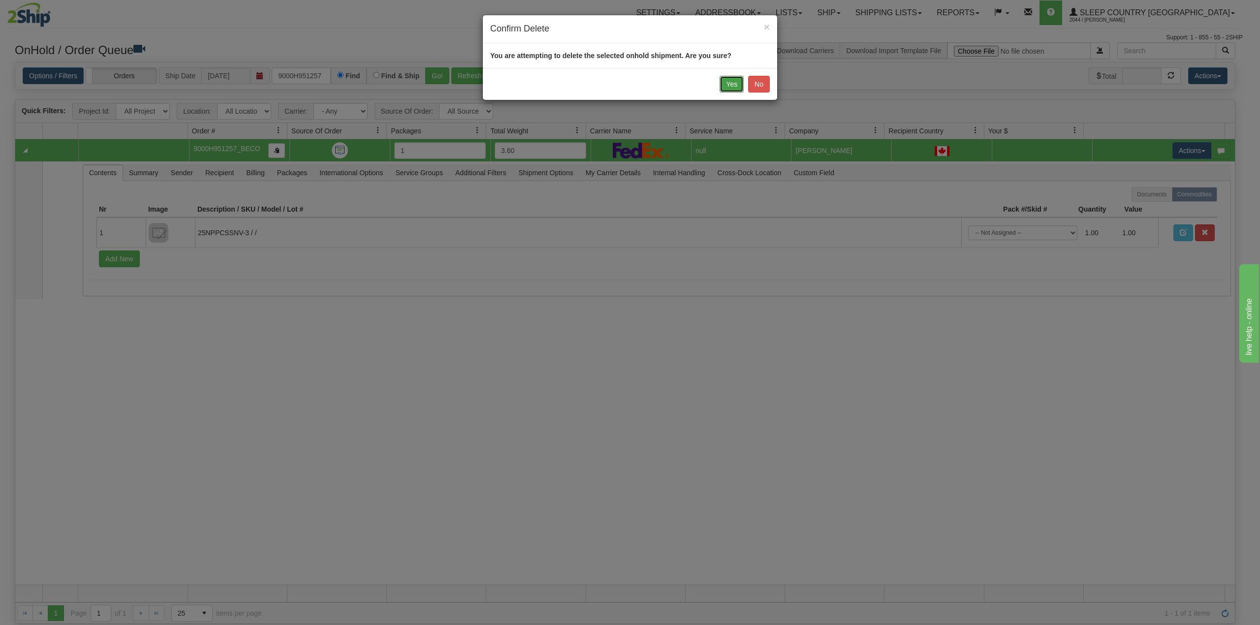
click at [725, 83] on button "Yes" at bounding box center [731, 84] width 24 height 17
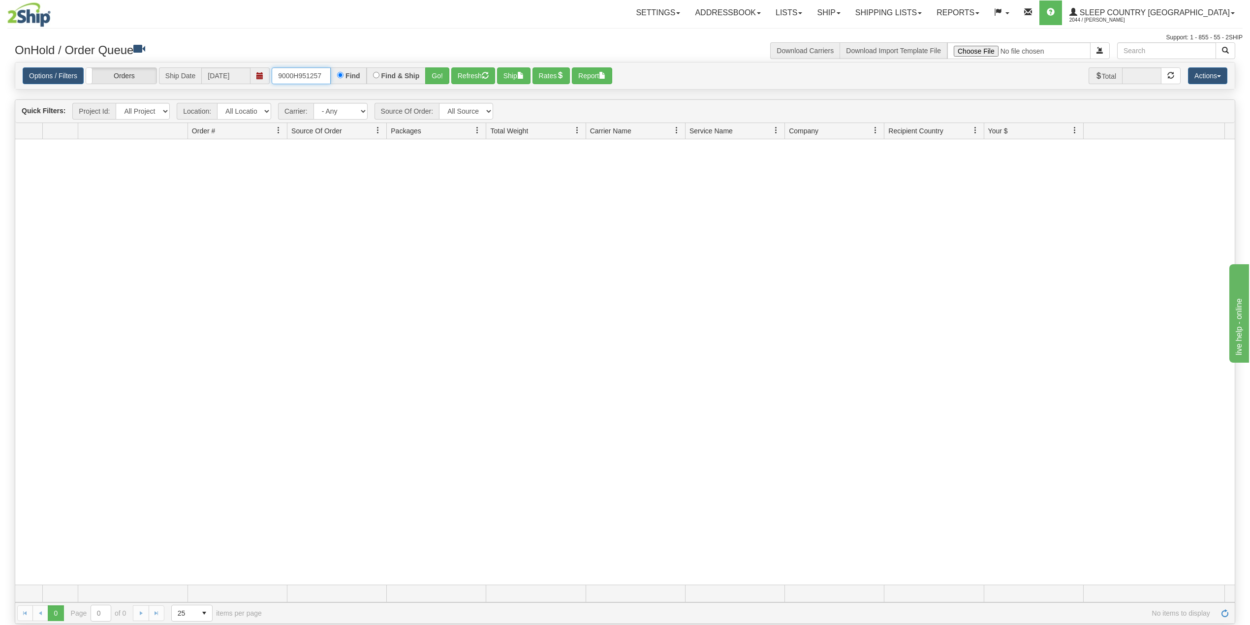
click at [290, 77] on input "9000H951257" at bounding box center [301, 75] width 59 height 17
paste input "0650"
click at [439, 77] on button "Go!" at bounding box center [437, 75] width 24 height 17
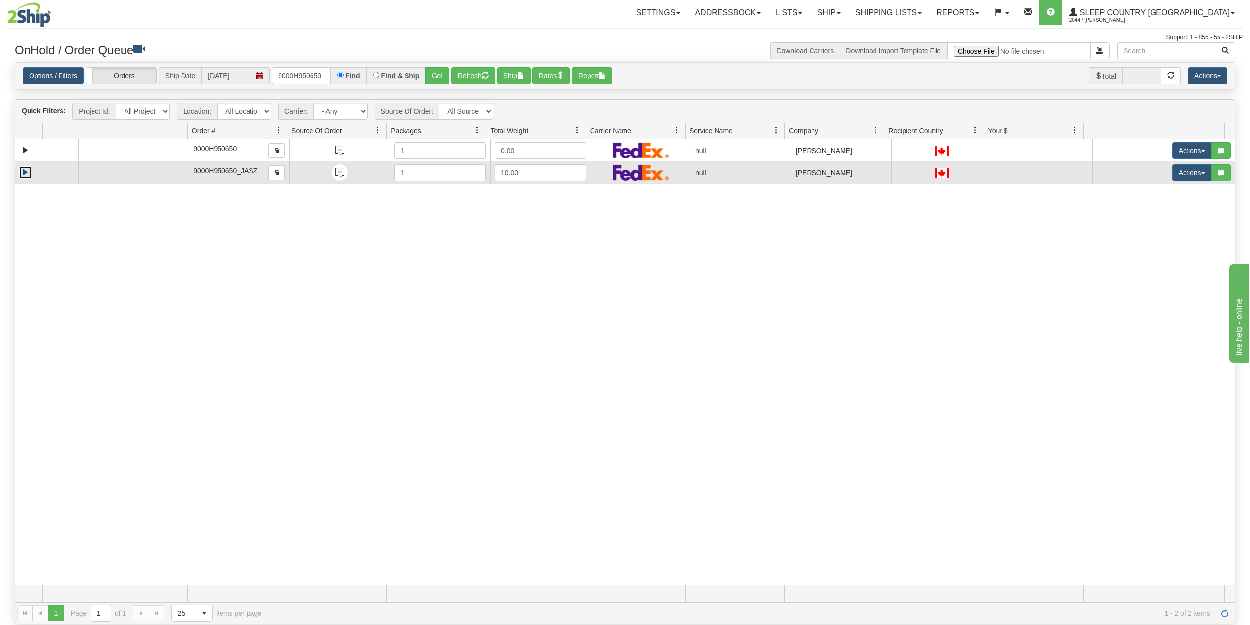
click at [22, 178] on link "Expand" at bounding box center [25, 172] width 12 height 12
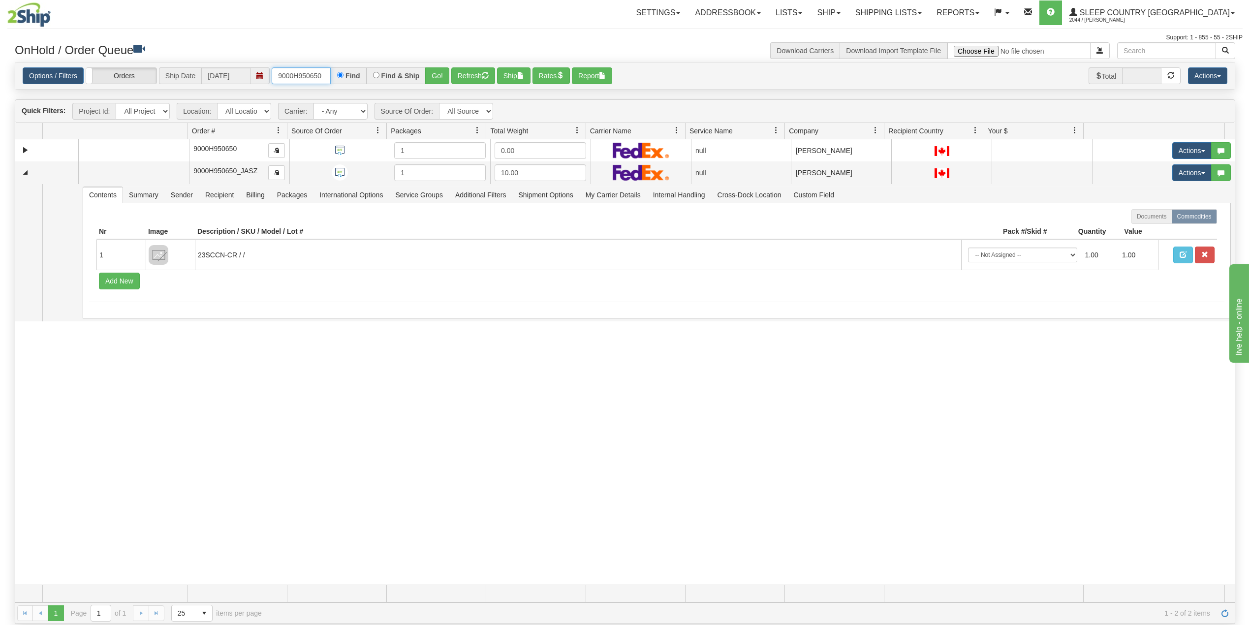
click at [298, 74] on input "9000H950650" at bounding box center [301, 75] width 59 height 17
paste input "4564"
type input "9000H945640"
click at [439, 75] on button "Go!" at bounding box center [437, 75] width 24 height 17
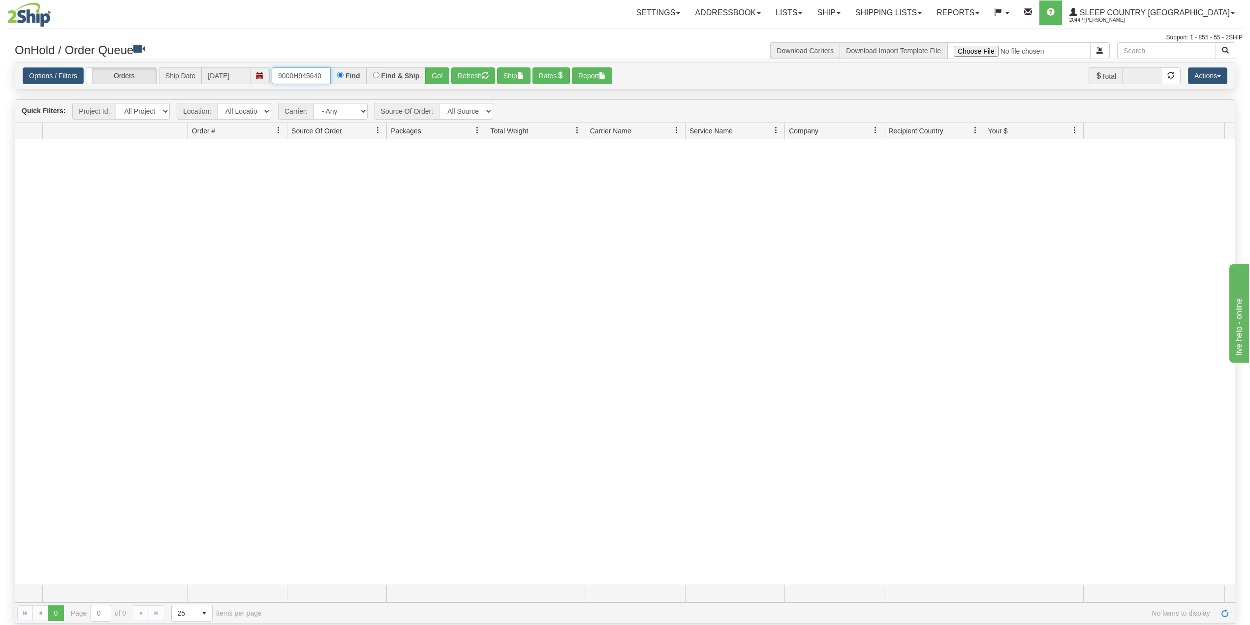
click at [327, 74] on input "9000H945640" at bounding box center [301, 75] width 59 height 17
click at [439, 73] on button "Go!" at bounding box center [437, 75] width 24 height 17
drag, startPoint x: 959, startPoint y: 7, endPoint x: 944, endPoint y: 26, distance: 24.1
click at [929, 9] on link "Shipping lists" at bounding box center [888, 12] width 81 height 25
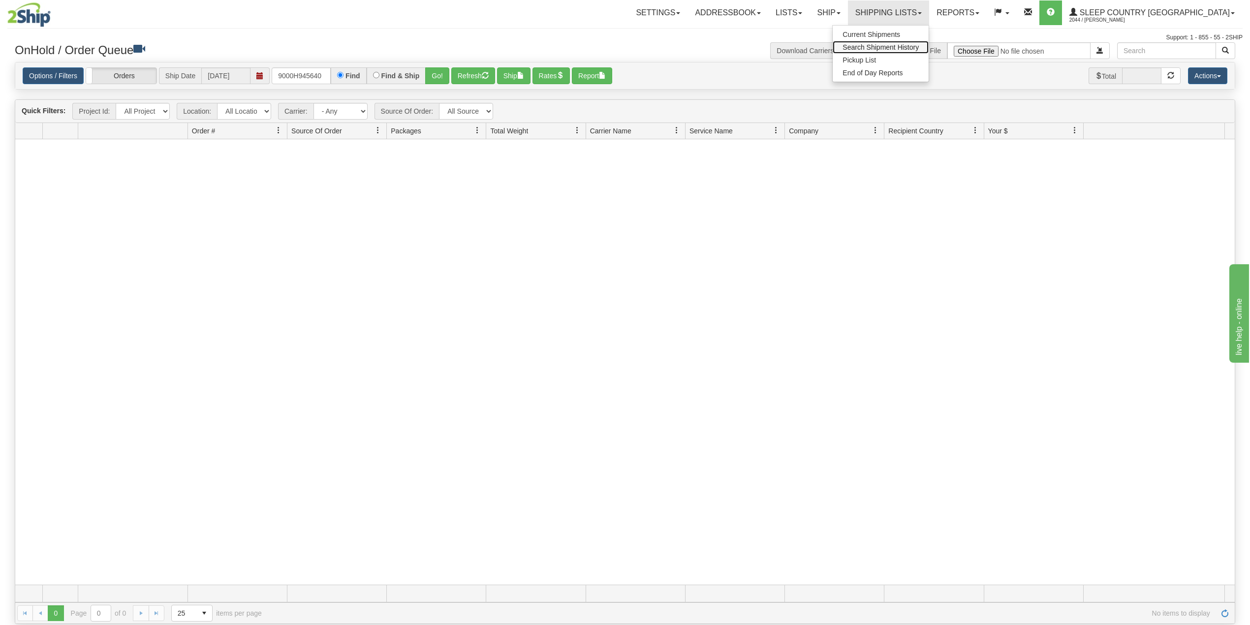
click at [915, 46] on span "Search Shipment History" at bounding box center [880, 47] width 76 height 8
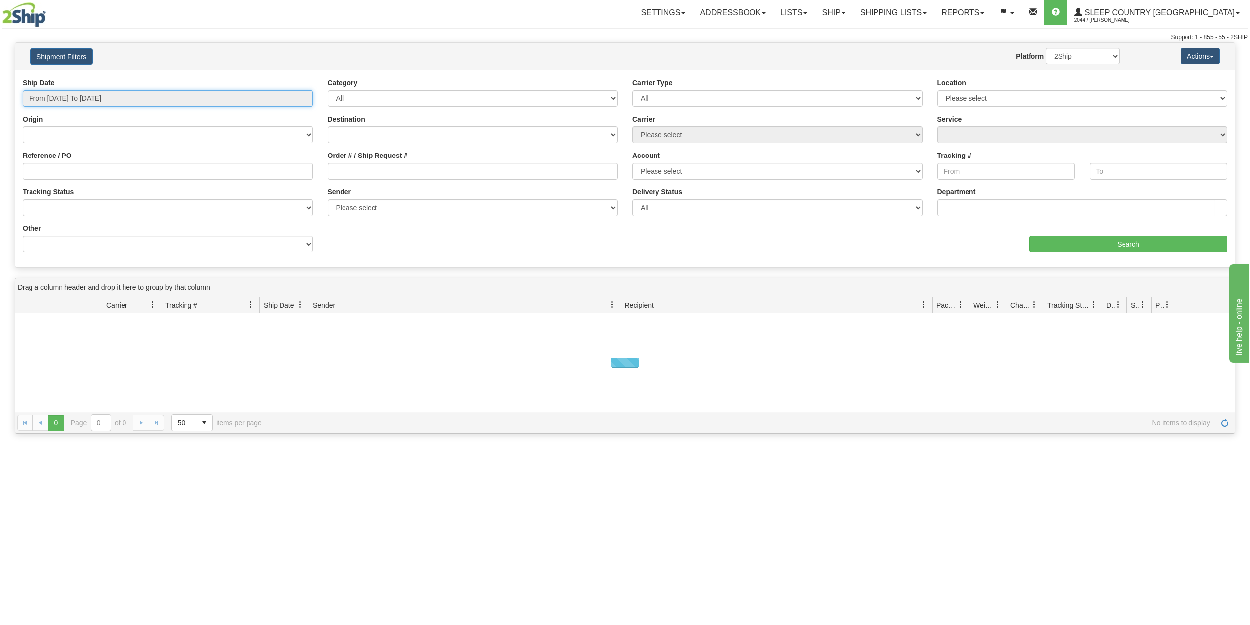
click at [90, 97] on input "From [DATE] To [DATE]" at bounding box center [168, 98] width 290 height 17
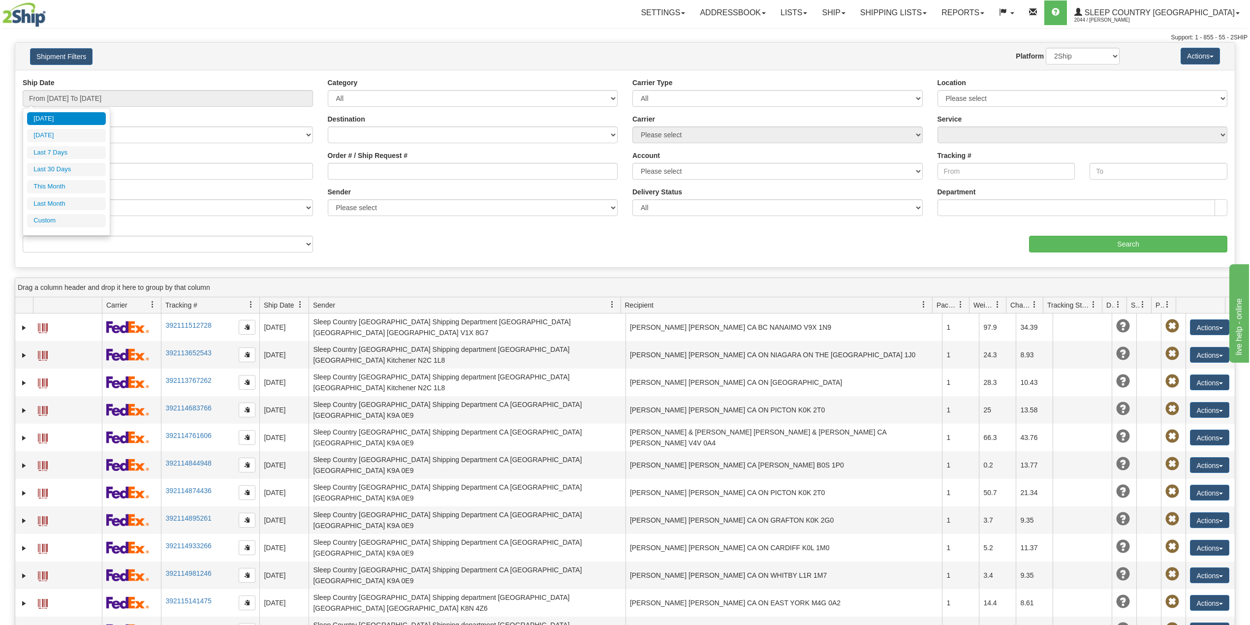
click at [75, 174] on li "Last 30 Days" at bounding box center [66, 169] width 79 height 13
type input "From [DATE] To [DATE]"
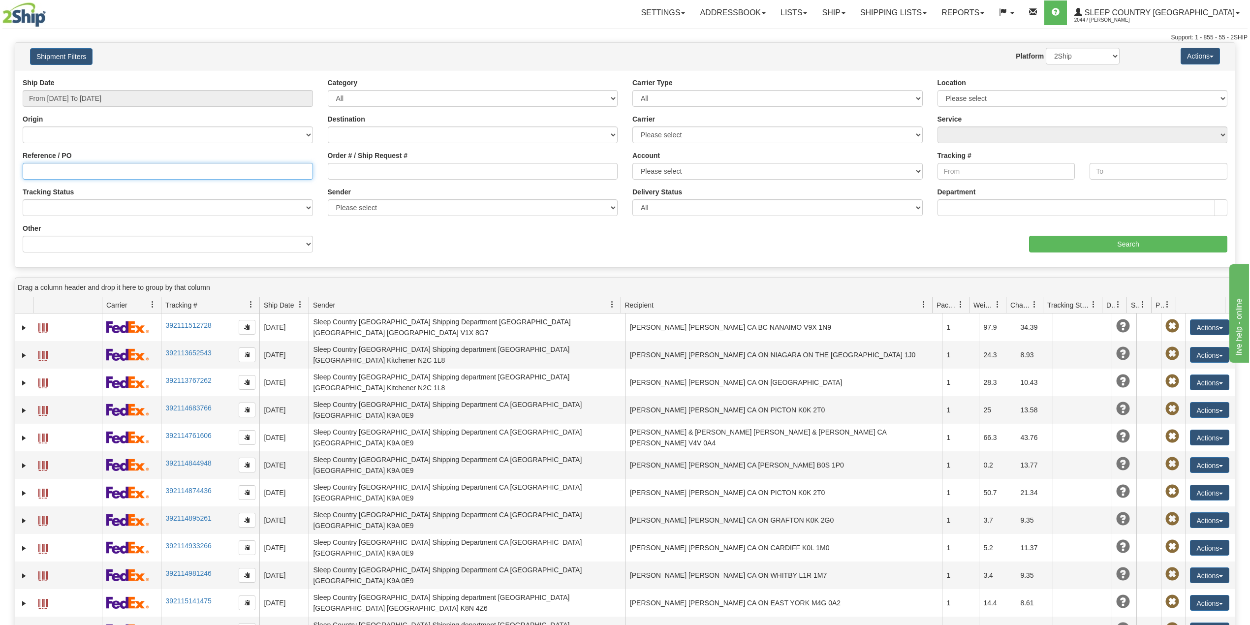
click at [77, 170] on input "Reference / PO" at bounding box center [168, 171] width 290 height 17
paste input "9000H945640"
click at [1101, 241] on input "Search" at bounding box center [1128, 244] width 198 height 17
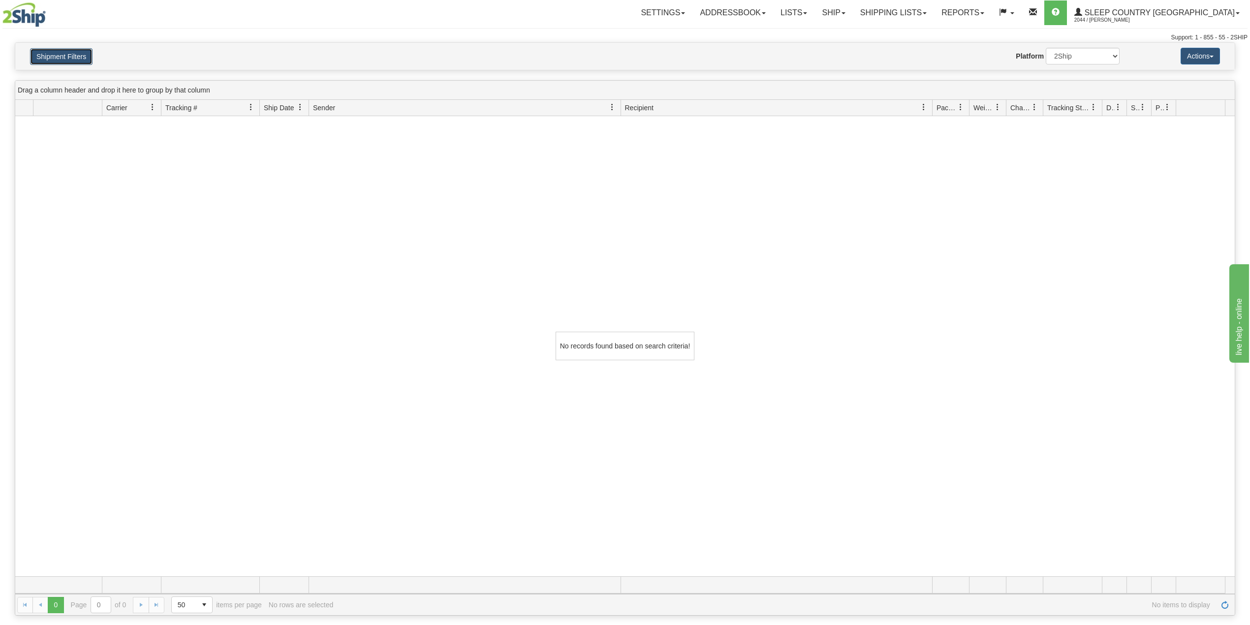
click at [81, 50] on button "Shipment Filters" at bounding box center [61, 56] width 62 height 17
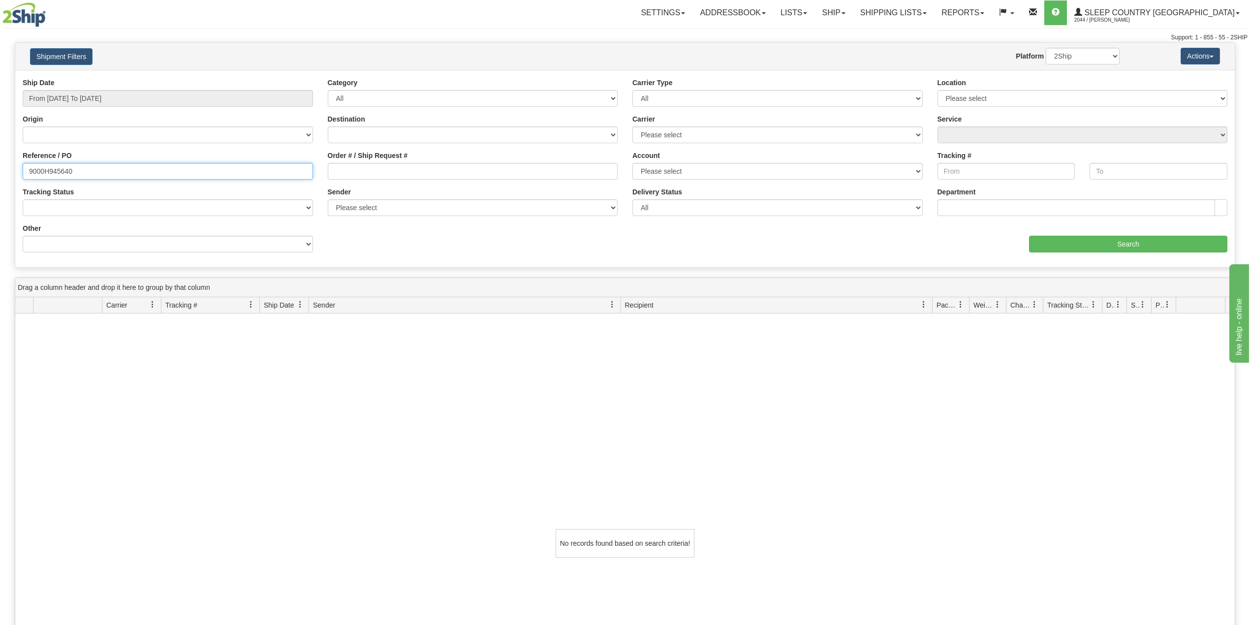
click at [57, 170] on input "9000H945640" at bounding box center [168, 171] width 290 height 17
click at [57, 169] on input "9000H945640" at bounding box center [168, 171] width 290 height 17
paste input "67762"
click at [1073, 248] on input "Search" at bounding box center [1128, 244] width 198 height 17
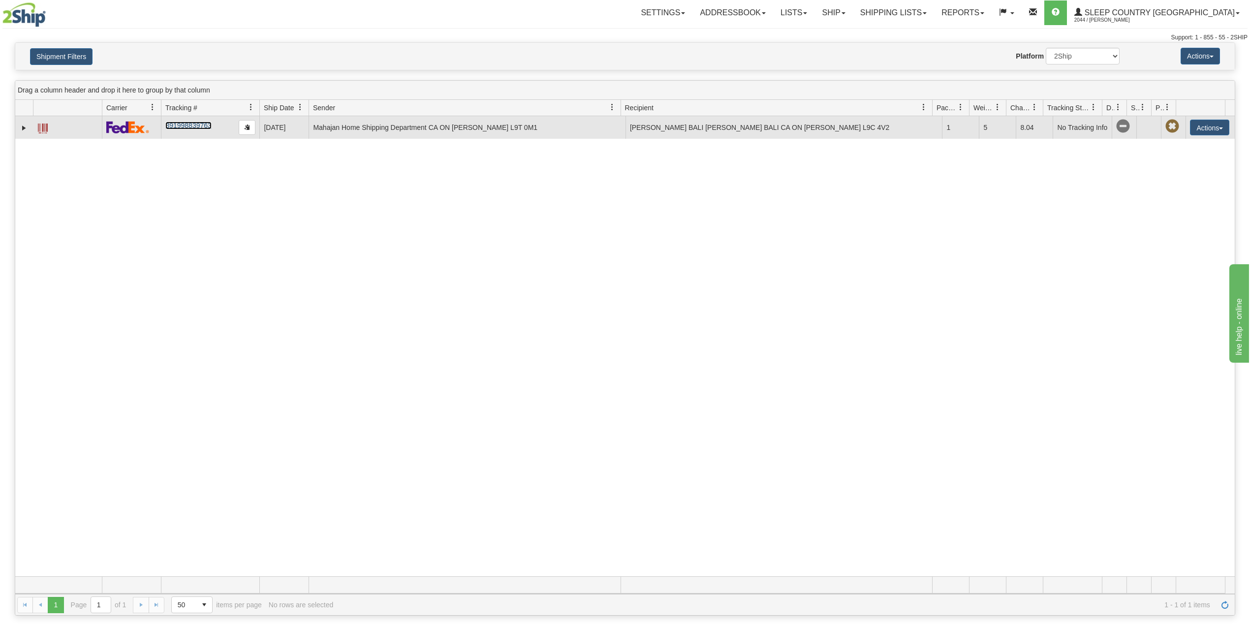
click at [187, 129] on link "391998839763" at bounding box center [188, 126] width 46 height 8
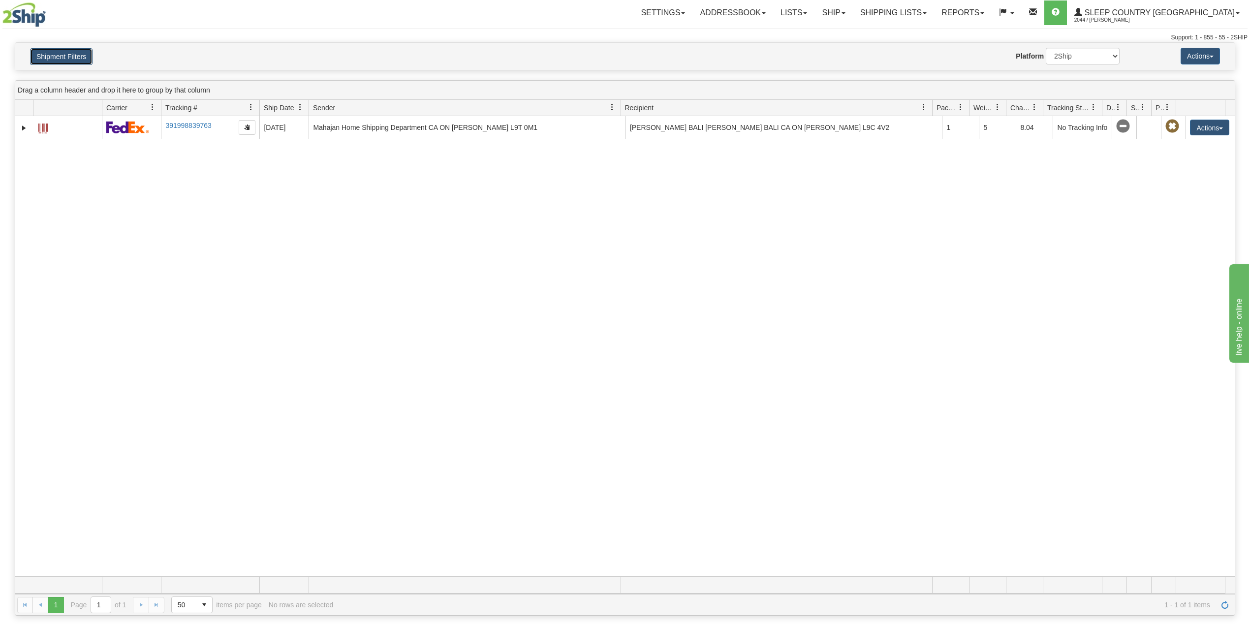
click at [55, 50] on button "Shipment Filters" at bounding box center [61, 56] width 62 height 17
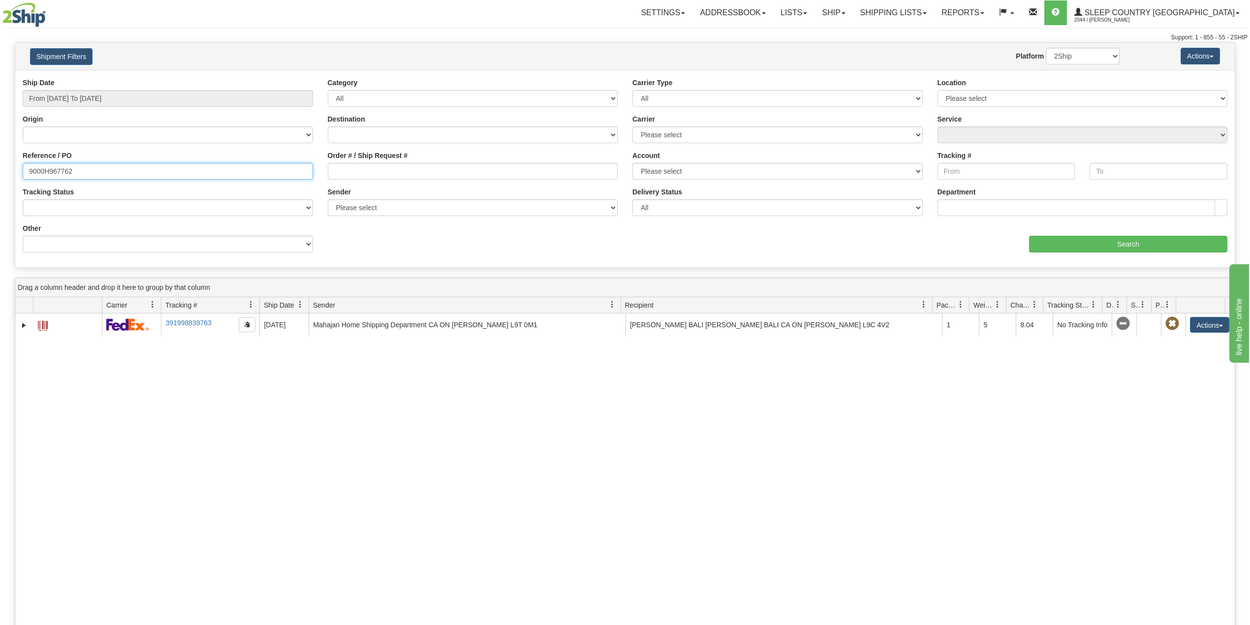
click at [46, 166] on input "9000H967762" at bounding box center [168, 171] width 290 height 17
paste input "42438"
type input "9000H942438"
click at [1084, 236] on input "Search" at bounding box center [1128, 244] width 198 height 17
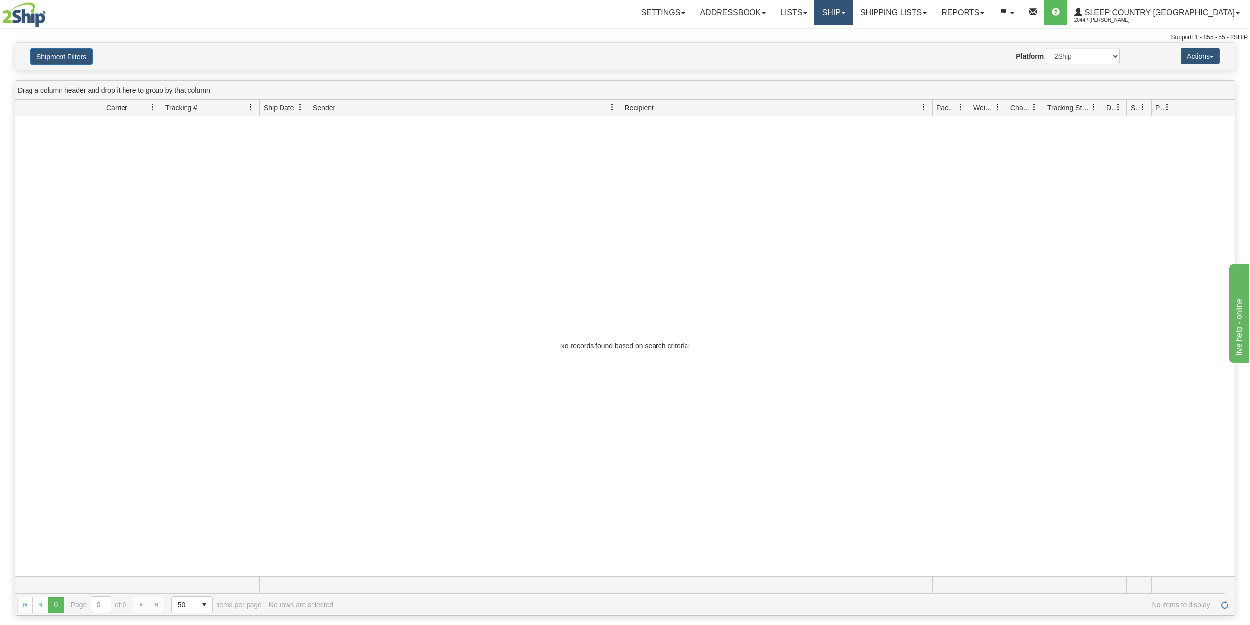
click at [852, 18] on link "Ship" at bounding box center [833, 12] width 38 height 25
click at [842, 48] on span "OnHold / Order Queue" at bounding box center [807, 47] width 69 height 8
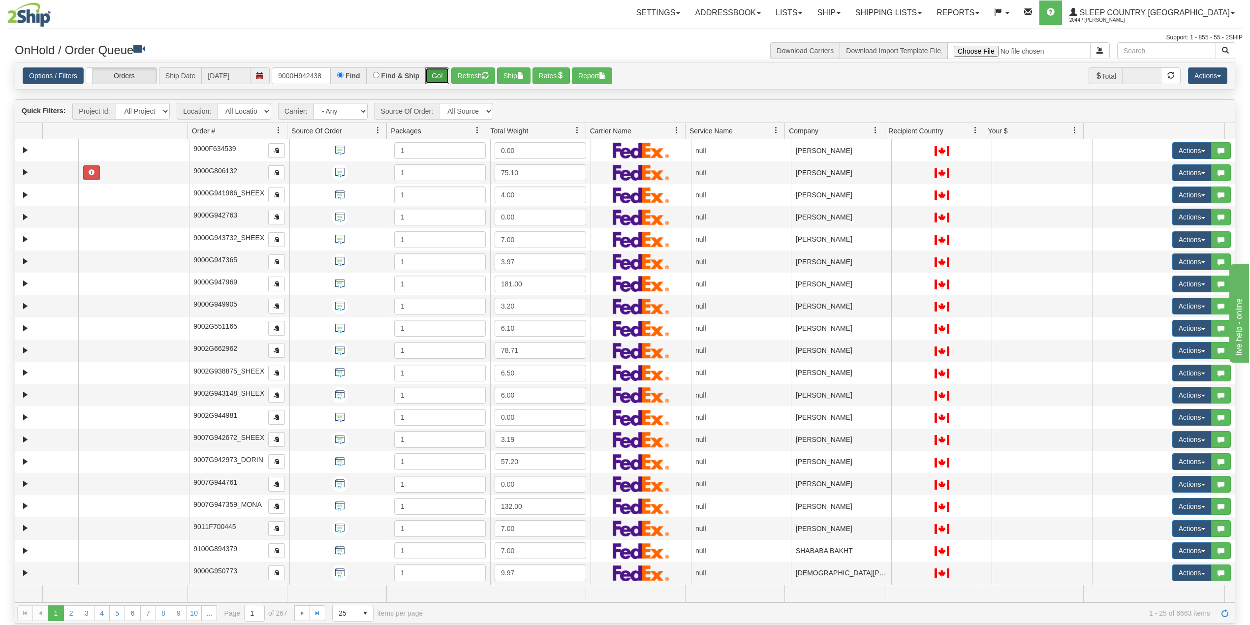
click at [435, 73] on button "Go!" at bounding box center [437, 75] width 24 height 17
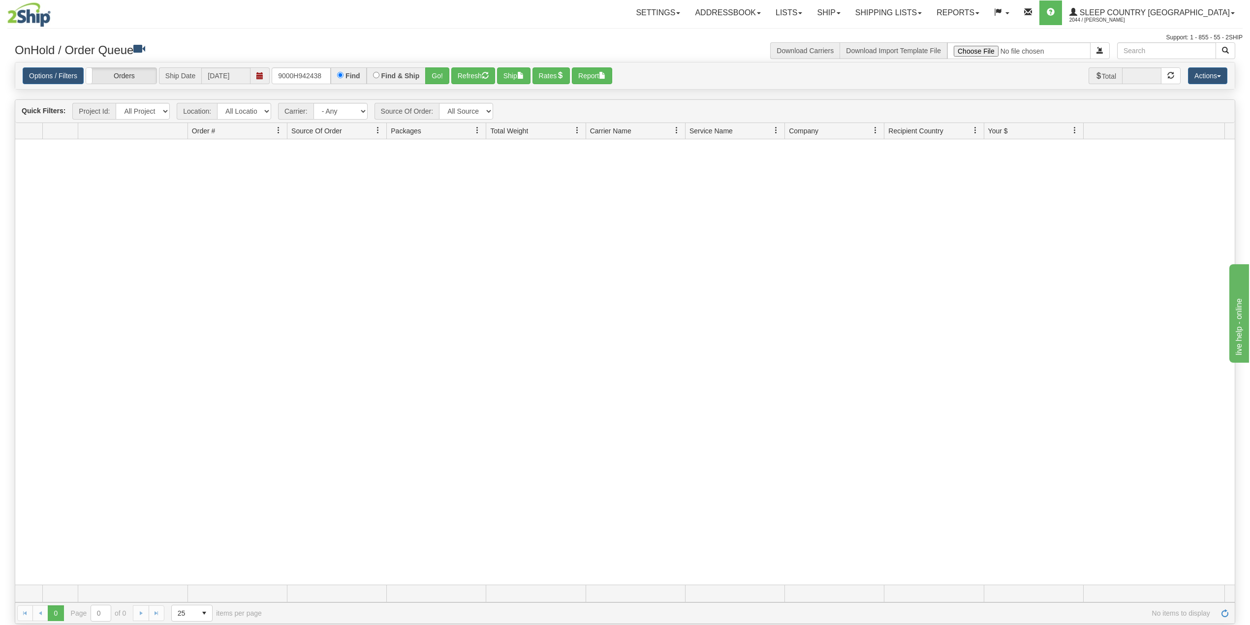
drag, startPoint x: 595, startPoint y: 31, endPoint x: 607, endPoint y: 31, distance: 11.4
click at [595, 31] on div "Toggle navigation Settings Shipping Preferences Fields Preferences New Recipien…" at bounding box center [624, 21] width 1235 height 42
click at [303, 74] on input "9000H942438" at bounding box center [301, 75] width 59 height 17
paste input "39382"
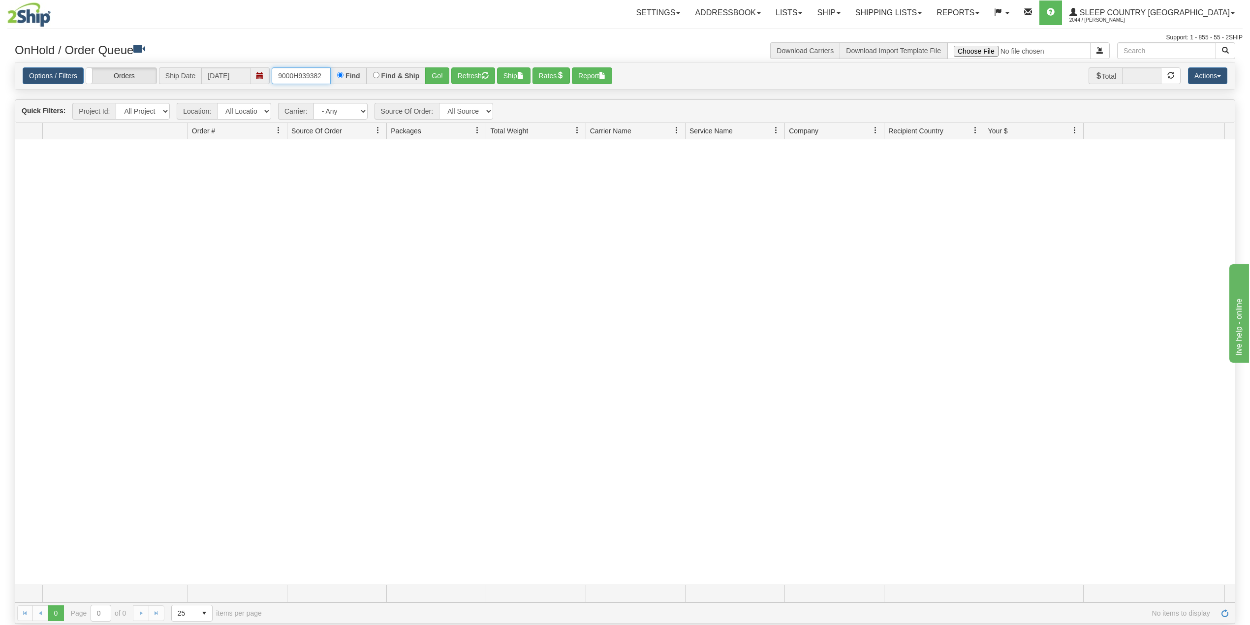
paste input "9000H939382"
type input "9000H9393829000H939382"
click at [294, 77] on input "9000H9393829000H939382" at bounding box center [301, 75] width 59 height 17
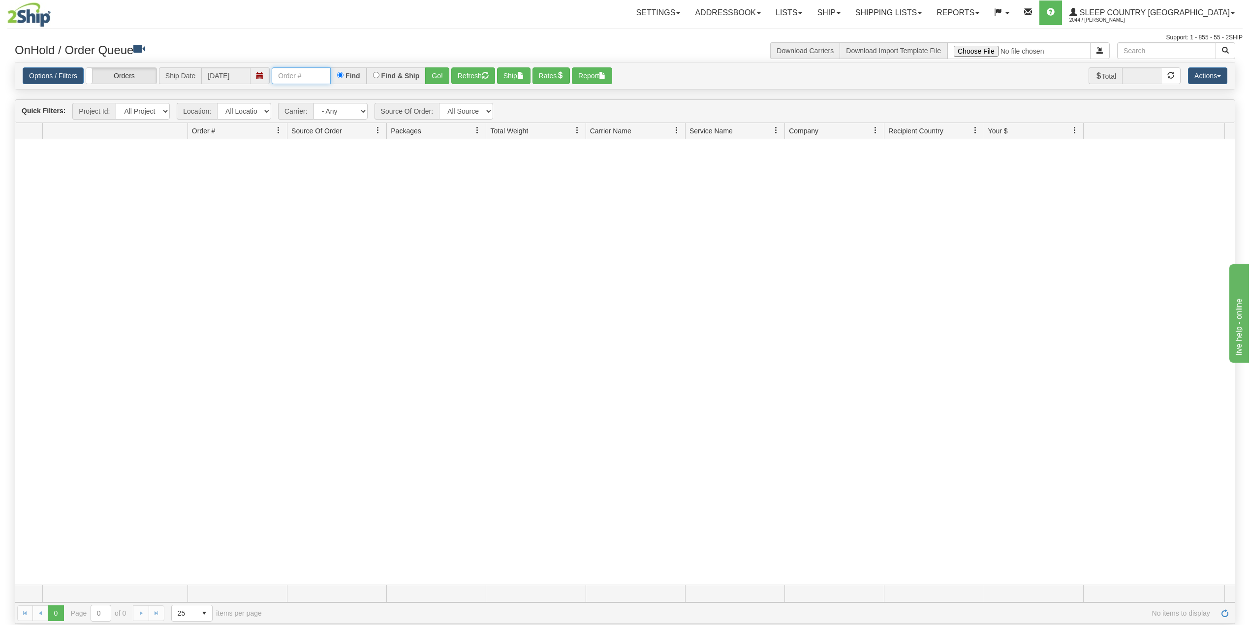
scroll to position [0, 0]
paste input "9000H939382"
click at [439, 76] on button "Go!" at bounding box center [437, 75] width 24 height 17
click at [314, 71] on input "9000H939382" at bounding box center [301, 75] width 59 height 17
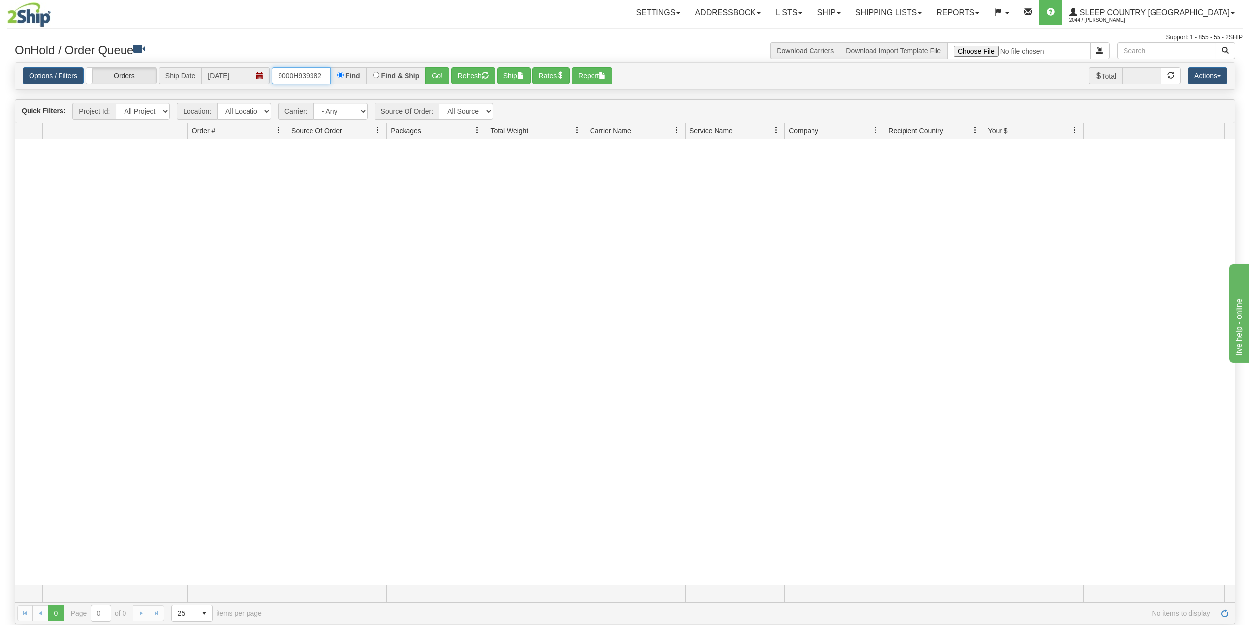
paste input "78"
type input "9000H939378"
click at [443, 69] on button "Go!" at bounding box center [437, 75] width 24 height 17
